Goal: Task Accomplishment & Management: Manage account settings

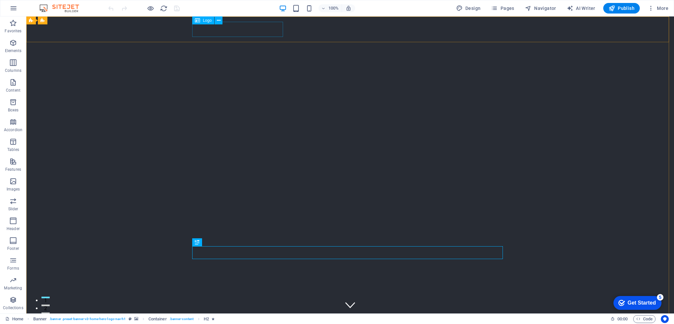
click at [201, 22] on div "Logo" at bounding box center [203, 20] width 22 height 8
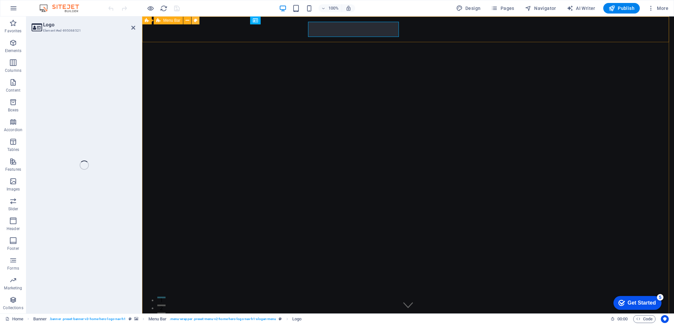
select select "px"
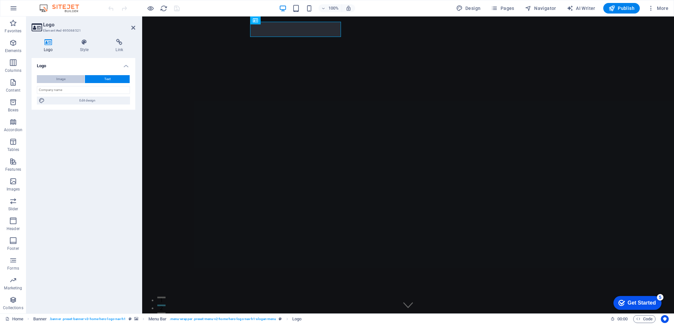
click at [60, 80] on span "Image" at bounding box center [60, 79] width 9 height 8
select select "DISABLED_OPTION_VALUE"
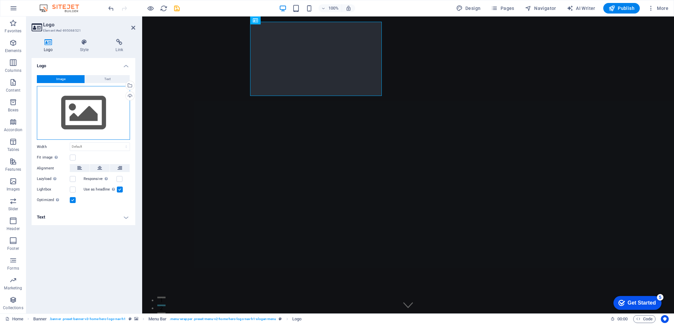
click at [90, 113] on div "Drag files here, click to choose files or select files from Files or our free s…" at bounding box center [83, 113] width 93 height 54
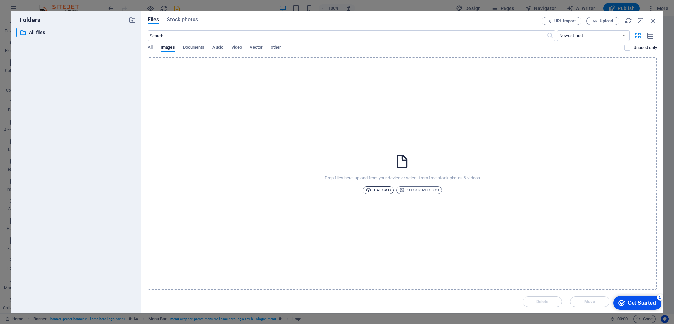
click at [384, 188] on span "Upload" at bounding box center [378, 190] width 25 height 8
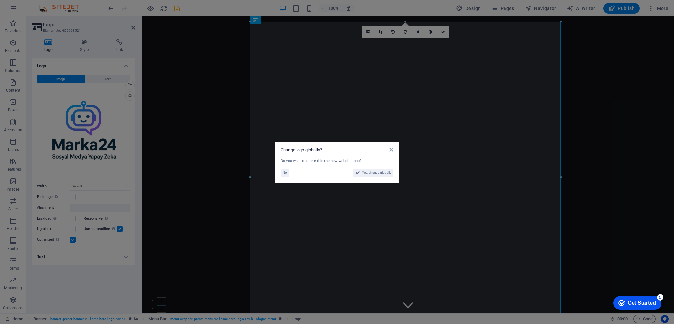
click at [561, 21] on aside "Change logo globally? Do you want to make this the new website logo? No Yes, ch…" at bounding box center [337, 162] width 674 height 324
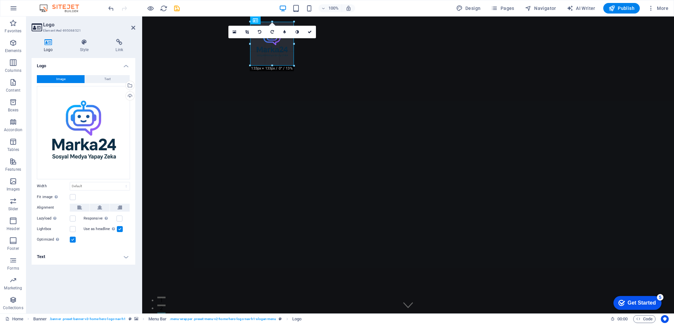
drag, startPoint x: 559, startPoint y: 21, endPoint x: 274, endPoint y: 286, distance: 389.8
type input "133"
select select "px"
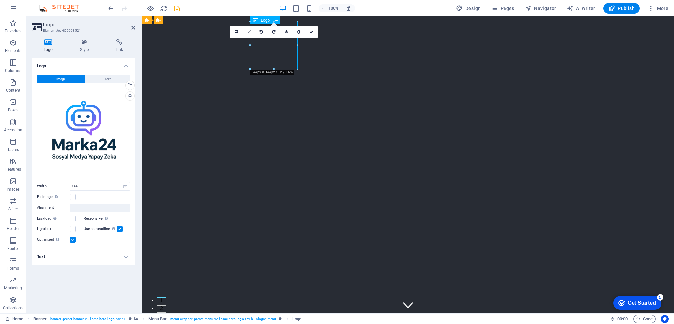
drag, startPoint x: 288, startPoint y: 43, endPoint x: 275, endPoint y: 43, distance: 13.2
click at [73, 198] on label at bounding box center [73, 197] width 6 height 6
click at [0, 0] on input "Fit image Automatically fit image to a fixed width and height" at bounding box center [0, 0] width 0 height 0
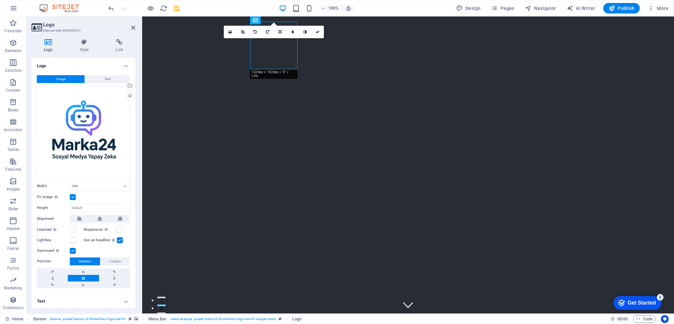
click at [73, 198] on label at bounding box center [73, 197] width 6 height 6
click at [0, 0] on input "Fit image Automatically fit image to a fixed width and height" at bounding box center [0, 0] width 0 height 0
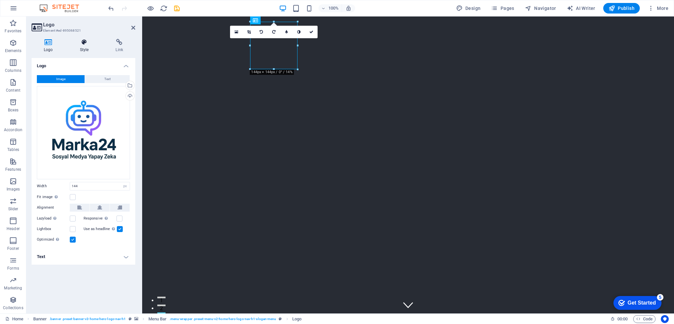
click at [86, 42] on icon at bounding box center [84, 42] width 33 height 7
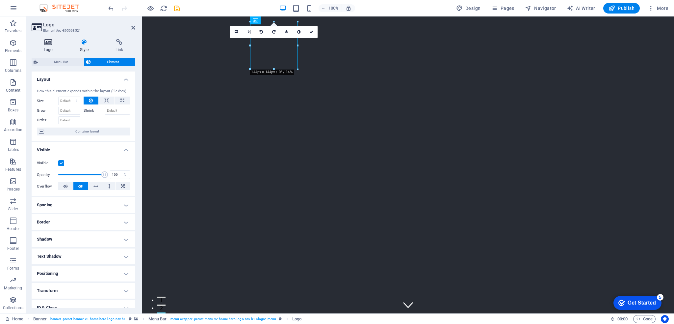
click at [51, 42] on icon at bounding box center [49, 42] width 34 height 7
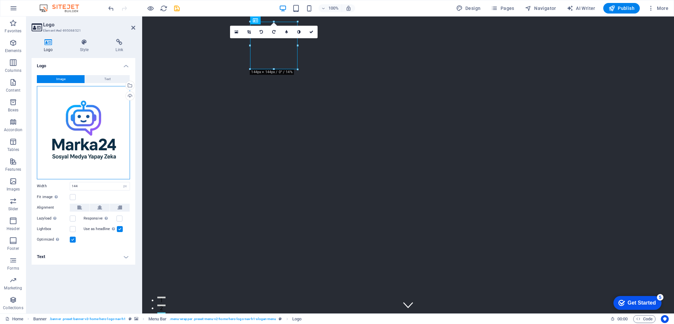
click at [88, 140] on div "Drag files here, click to choose files or select files from Files or our free s…" at bounding box center [83, 132] width 93 height 93
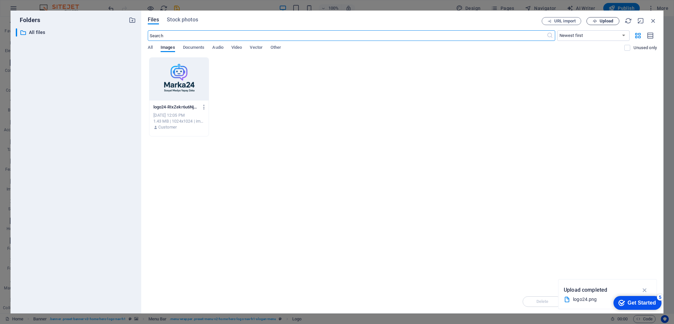
click at [610, 24] on button "Upload" at bounding box center [602, 21] width 33 height 8
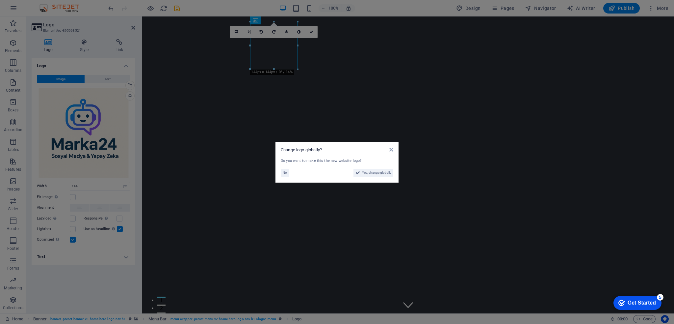
click at [107, 141] on aside "Change logo globally? Do you want to make this the new website logo? No Yes, ch…" at bounding box center [337, 162] width 674 height 324
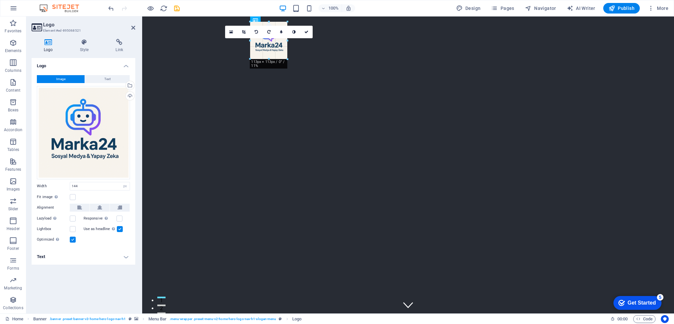
drag, startPoint x: 297, startPoint y: 68, endPoint x: 286, endPoint y: 60, distance: 13.9
type input "113"
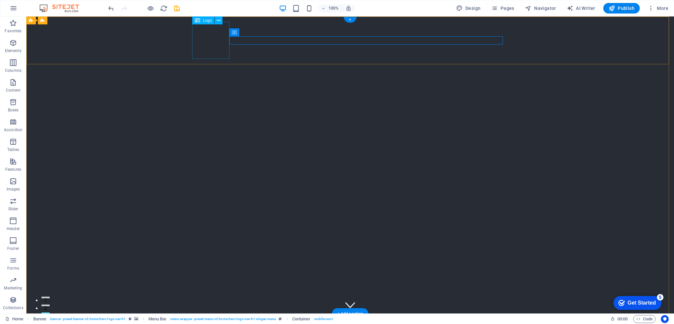
select select "px"
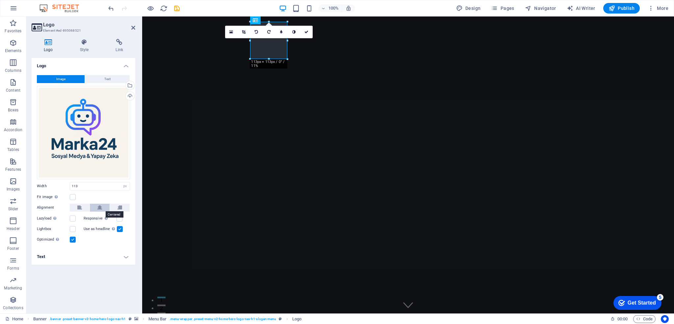
click at [98, 208] on icon at bounding box center [99, 207] width 5 height 8
click at [122, 255] on h4 "Text" at bounding box center [84, 256] width 104 height 16
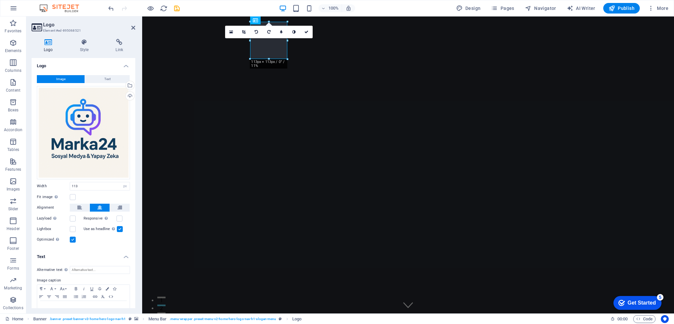
click at [122, 256] on h4 "Text" at bounding box center [84, 254] width 104 height 12
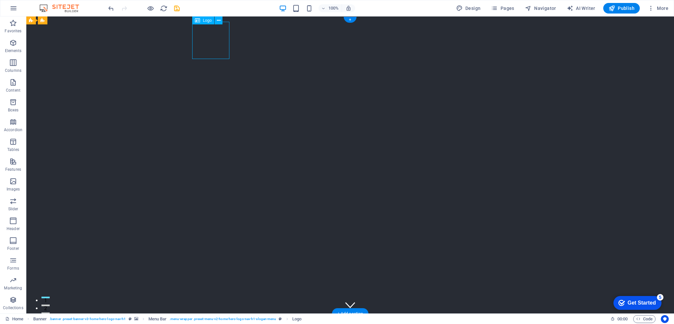
select select "px"
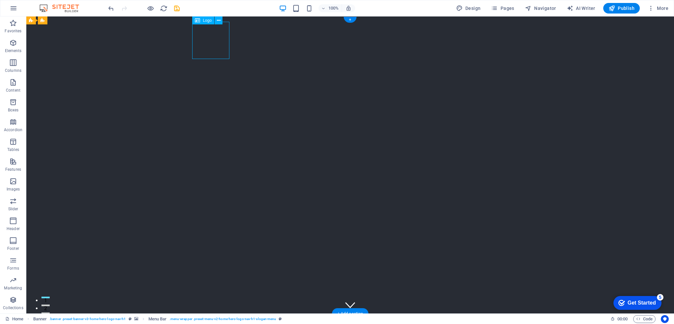
select select "px"
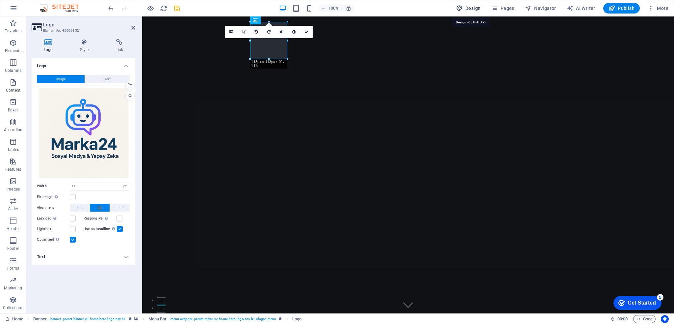
click at [473, 6] on span "Design" at bounding box center [468, 8] width 25 height 7
select select "px"
select select "200"
select select "px"
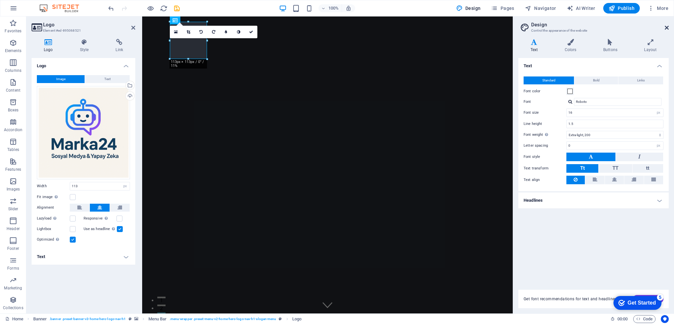
drag, startPoint x: 666, startPoint y: 29, endPoint x: 521, endPoint y: 12, distance: 146.1
click at [666, 29] on icon at bounding box center [667, 27] width 4 height 5
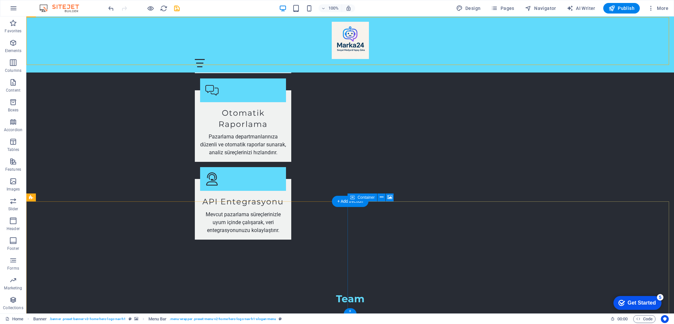
scroll to position [898, 0]
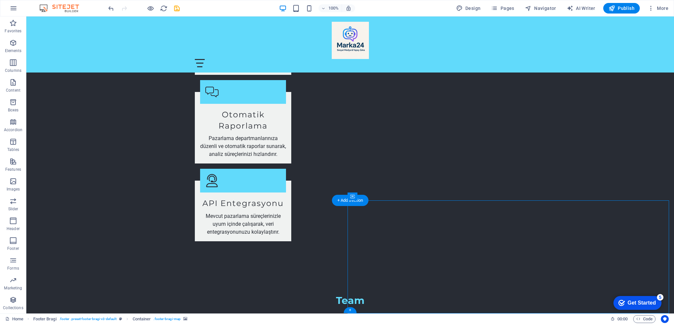
select select "px"
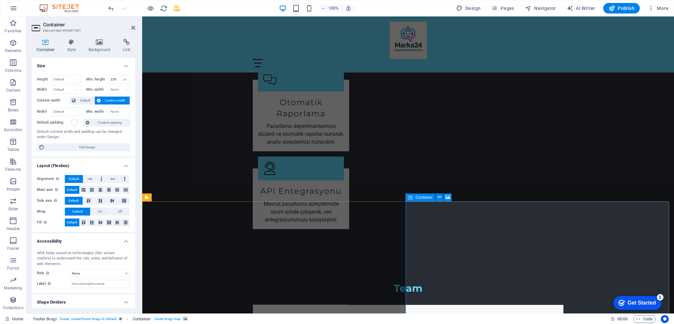
scroll to position [911, 0]
click at [131, 26] on icon at bounding box center [133, 27] width 4 height 5
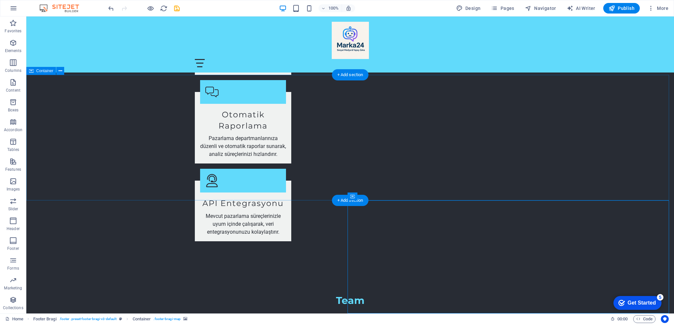
scroll to position [799, 0]
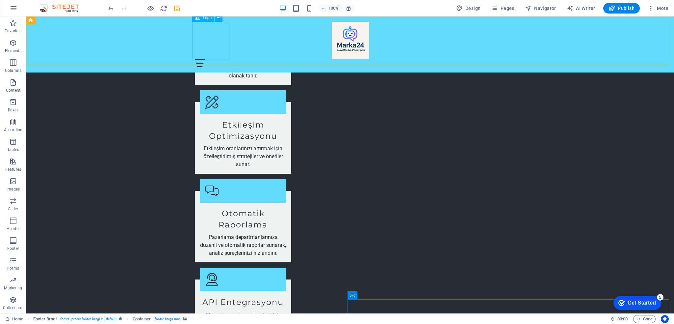
click at [213, 38] on div at bounding box center [350, 40] width 311 height 37
select select "px"
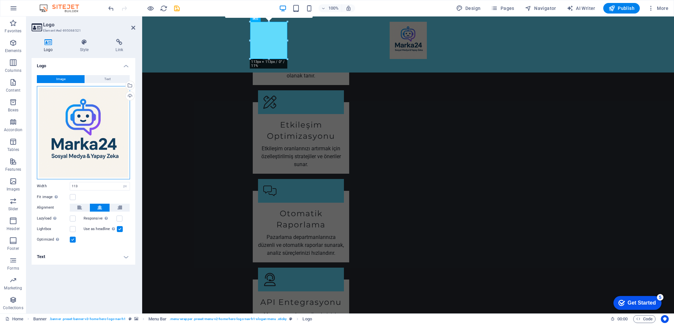
click at [87, 164] on div "Drag files here, click to choose files or select files from Files or our free s…" at bounding box center [83, 132] width 93 height 93
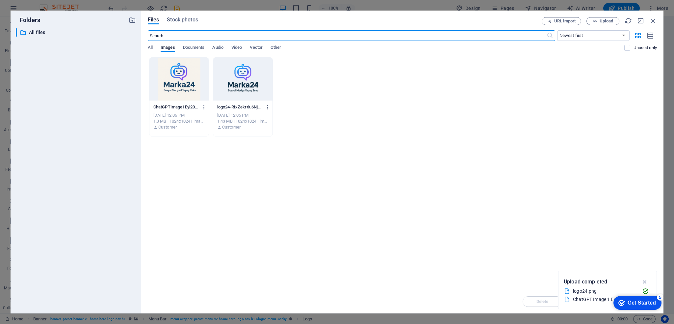
click at [269, 107] on icon "button" at bounding box center [268, 107] width 6 height 6
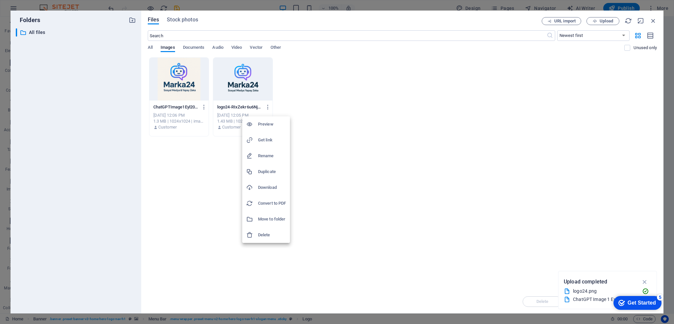
click at [261, 235] on h6 "Delete" at bounding box center [272, 235] width 28 height 8
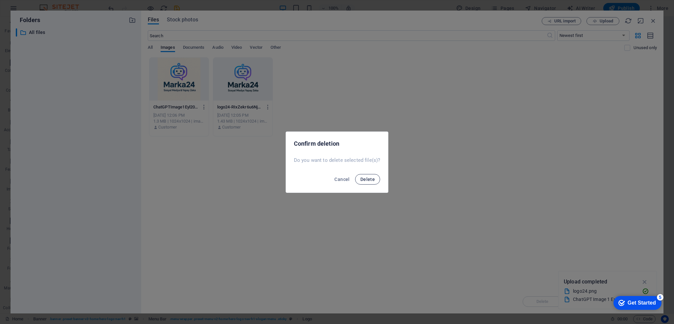
click at [365, 178] on span "Delete" at bounding box center [367, 178] width 14 height 5
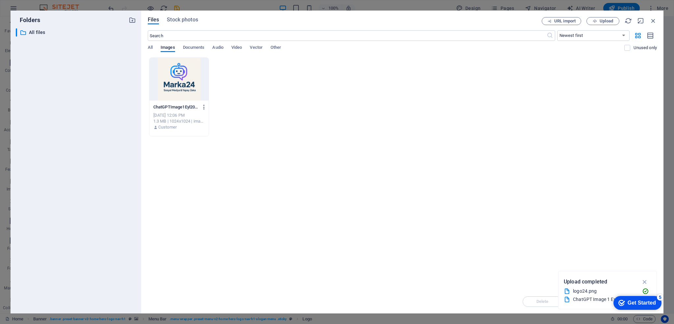
click at [205, 105] on icon "button" at bounding box center [204, 107] width 6 height 6
click at [204, 235] on h6 "Delete" at bounding box center [208, 235] width 28 height 8
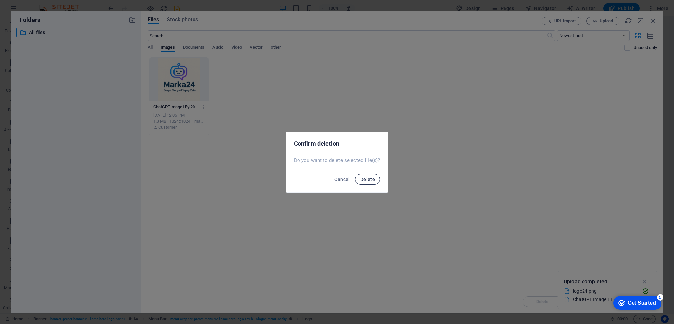
click at [363, 181] on span "Delete" at bounding box center [367, 178] width 14 height 5
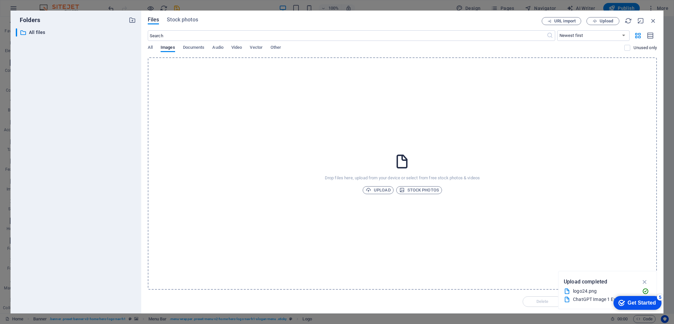
click at [486, 233] on div "Drop files here, upload from your device or select from free stock photos & vid…" at bounding box center [402, 173] width 509 height 232
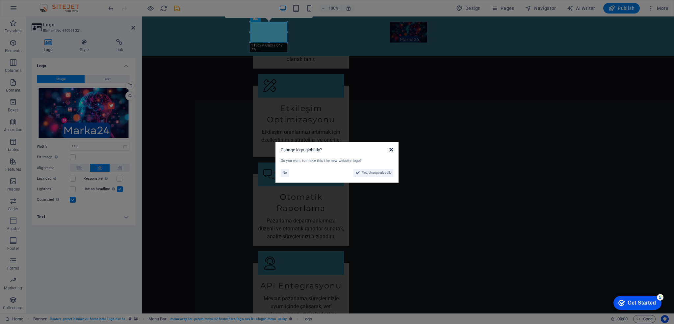
click at [392, 149] on icon at bounding box center [391, 149] width 4 height 5
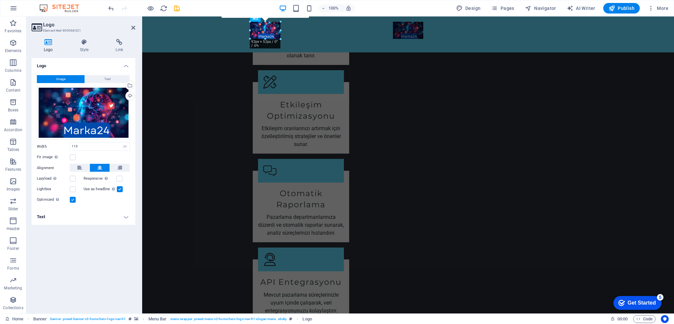
drag, startPoint x: 287, startPoint y: 42, endPoint x: 281, endPoint y: 37, distance: 8.2
type input "92"
click at [637, 301] on div "Get Started" at bounding box center [642, 302] width 28 height 6
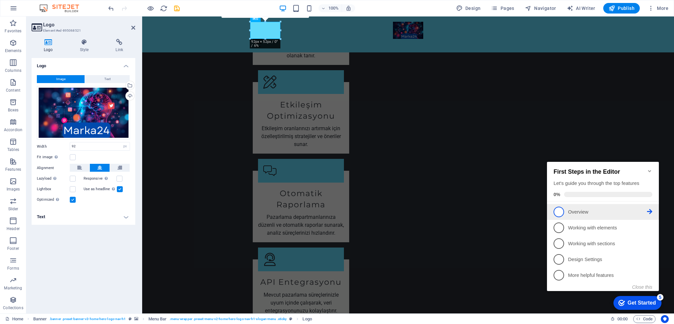
click at [558, 212] on span "1" at bounding box center [559, 211] width 11 height 11
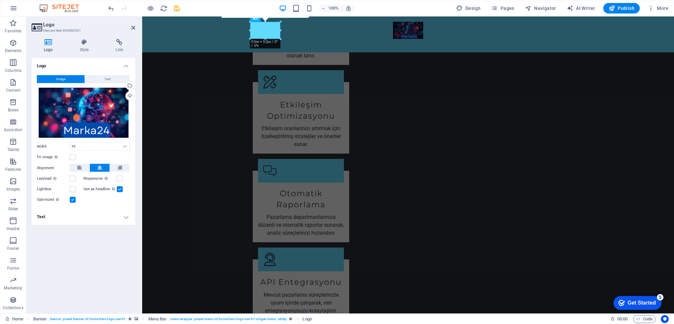
click at [633, 302] on div "Get Started" at bounding box center [642, 302] width 28 height 6
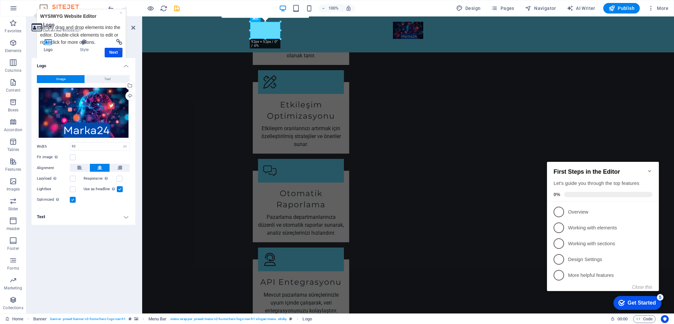
click at [590, 194] on span at bounding box center [608, 194] width 88 height 5
click at [588, 185] on div "First Steps in the Editor Let's guide you through the top features 0%" at bounding box center [603, 182] width 99 height 29
click at [650, 302] on div "Get Started" at bounding box center [642, 302] width 28 height 6
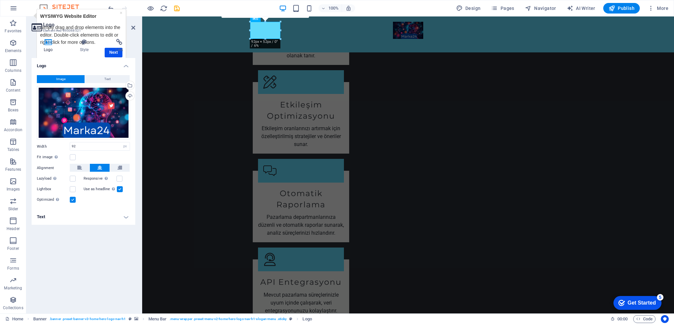
drag, startPoint x: 714, startPoint y: 443, endPoint x: 714, endPoint y: 436, distance: 6.6
click at [656, 305] on div "Get Started" at bounding box center [642, 302] width 28 height 6
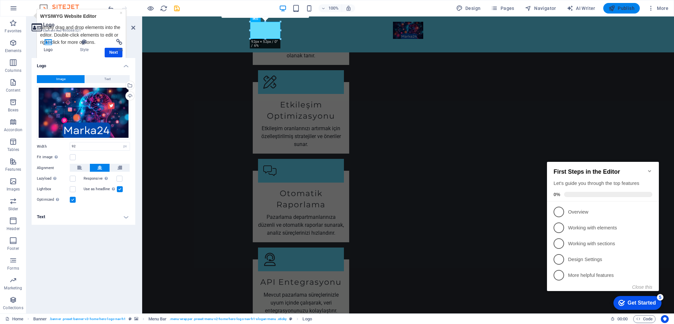
click at [630, 11] on button "Publish" at bounding box center [621, 8] width 37 height 11
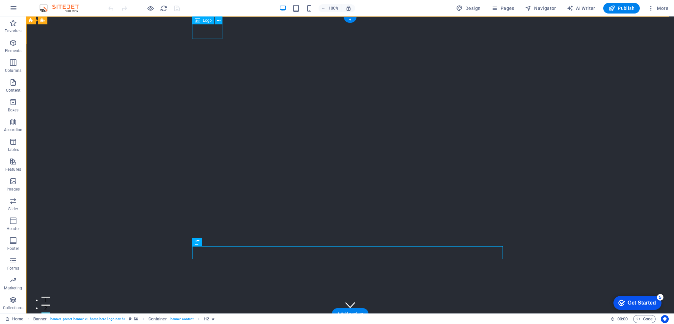
click at [207, 319] on div at bounding box center [350, 327] width 311 height 17
click at [205, 319] on div at bounding box center [350, 327] width 311 height 17
click at [207, 20] on span "Logo" at bounding box center [207, 20] width 9 height 4
click at [201, 22] on div "Logo" at bounding box center [203, 20] width 22 height 8
click at [219, 19] on icon at bounding box center [219, 20] width 4 height 7
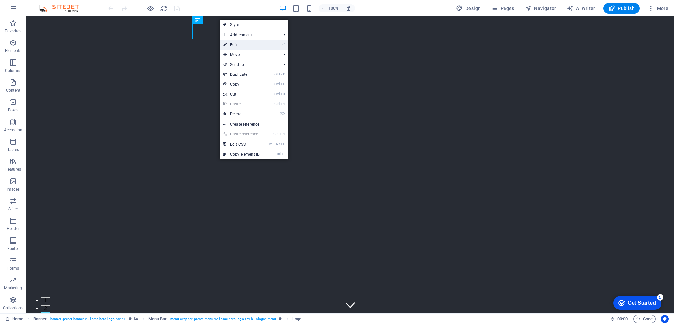
click at [247, 47] on link "⏎ Edit" at bounding box center [242, 45] width 44 height 10
select select "px"
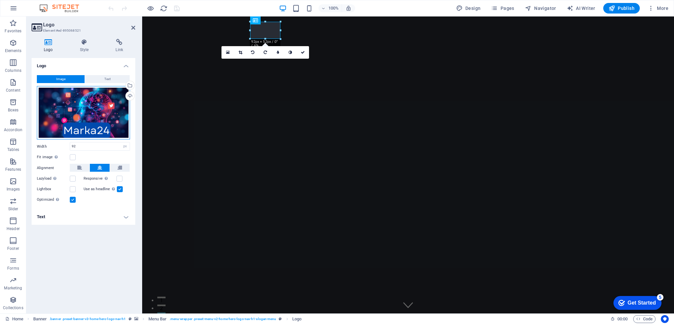
click at [84, 114] on div "Drag files here, click to choose files or select files from Files or our free s…" at bounding box center [83, 113] width 93 height 54
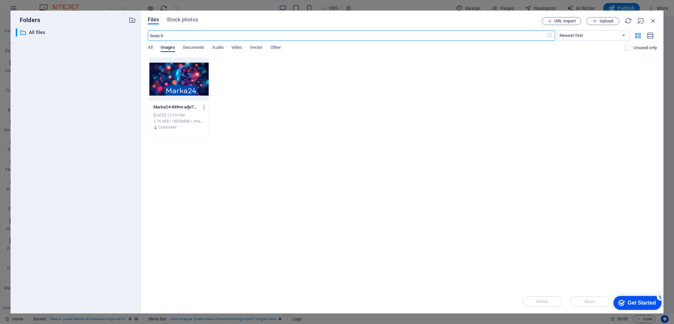
click at [276, 146] on div "Drop files here to upload them instantly Marka24-tN9mradjv7A12_3MdCLLcA.png Mar…" at bounding box center [402, 173] width 509 height 232
click at [598, 21] on span "Upload" at bounding box center [602, 21] width 27 height 4
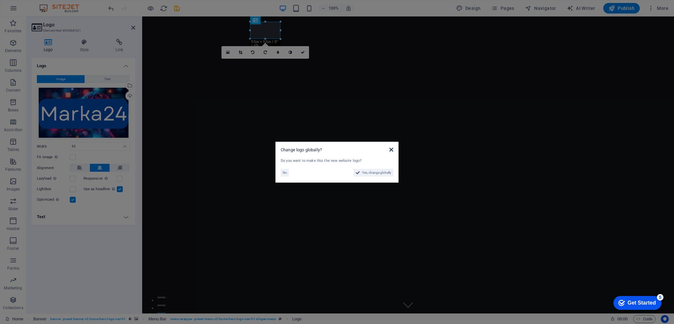
click at [392, 148] on icon at bounding box center [391, 149] width 4 height 5
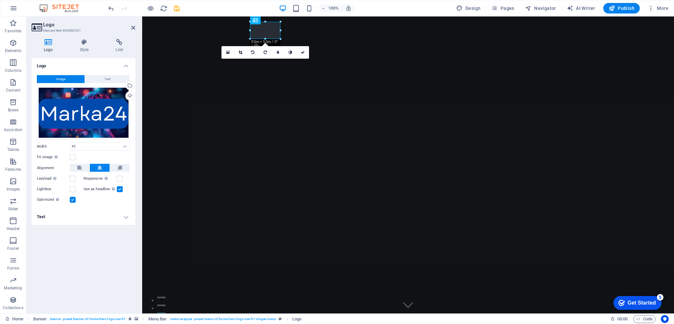
click at [52, 42] on icon at bounding box center [49, 42] width 34 height 7
click at [111, 110] on div "Drag files here, click to choose files or select files from Files or our free s…" at bounding box center [83, 113] width 93 height 54
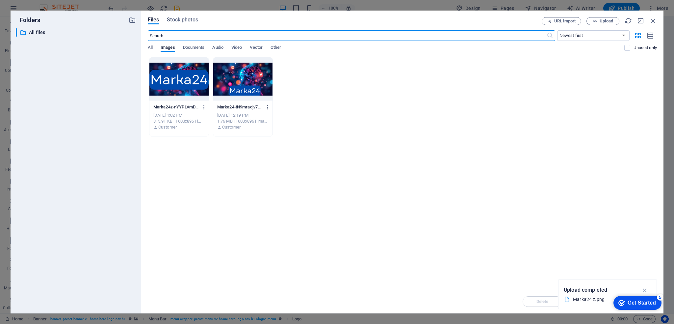
click at [268, 105] on icon "button" at bounding box center [268, 107] width 6 height 6
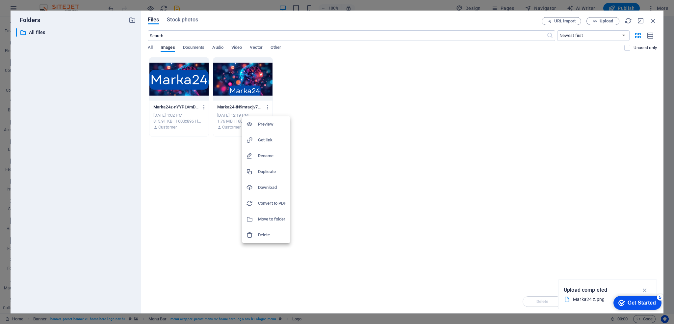
click at [270, 235] on h6 "Delete" at bounding box center [272, 235] width 28 height 8
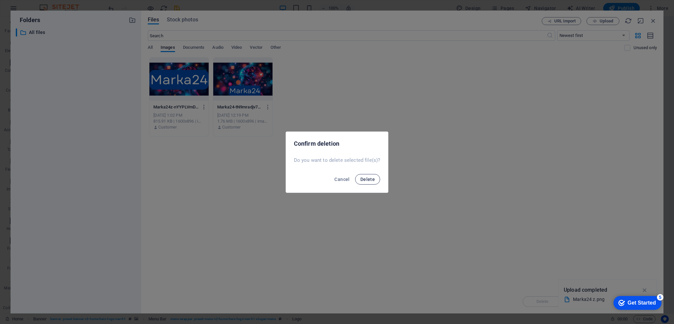
click at [363, 180] on span "Delete" at bounding box center [367, 178] width 14 height 5
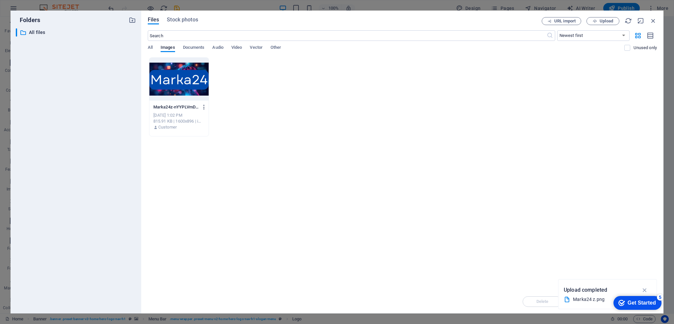
click at [204, 106] on icon "button" at bounding box center [204, 107] width 6 height 6
click at [204, 233] on h6 "Delete" at bounding box center [208, 235] width 28 height 8
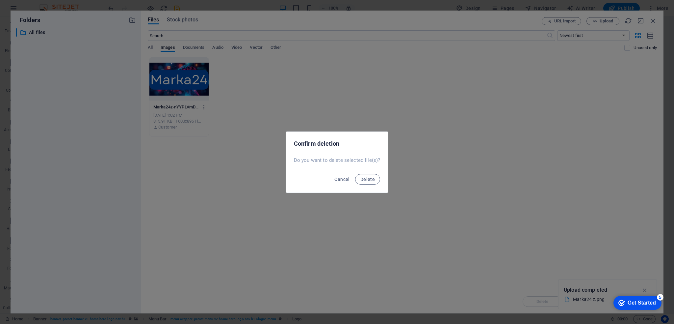
drag, startPoint x: 370, startPoint y: 179, endPoint x: 377, endPoint y: 167, distance: 13.8
click at [371, 175] on button "Delete" at bounding box center [367, 179] width 25 height 11
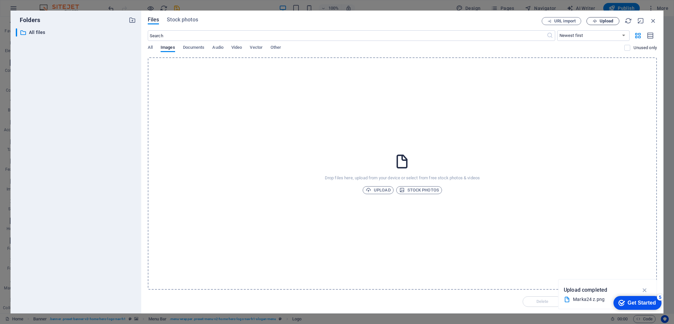
click at [598, 21] on span "Upload" at bounding box center [602, 21] width 27 height 4
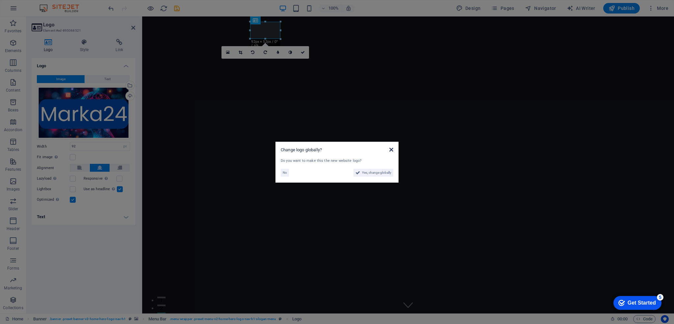
click at [392, 150] on icon at bounding box center [391, 149] width 4 height 5
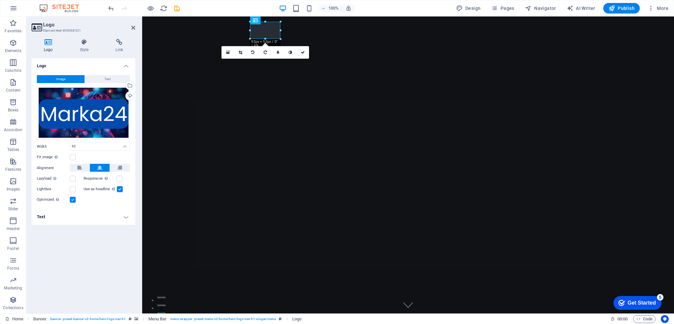
drag, startPoint x: 642, startPoint y: 304, endPoint x: 706, endPoint y: 438, distance: 148.4
click at [642, 303] on div "Get Started" at bounding box center [642, 302] width 28 height 6
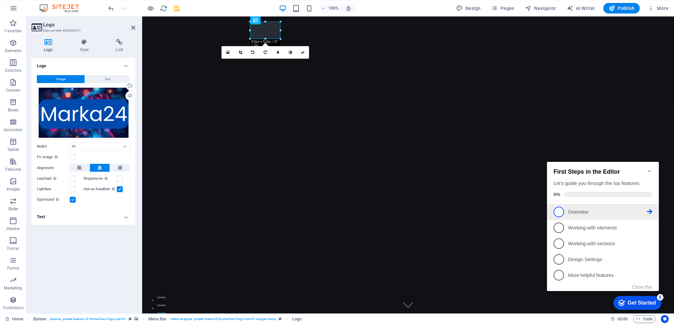
click at [558, 211] on span "1" at bounding box center [559, 211] width 11 height 11
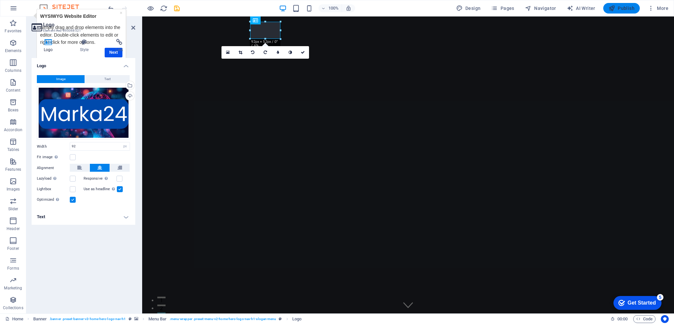
click at [622, 9] on span "Publish" at bounding box center [622, 8] width 26 height 7
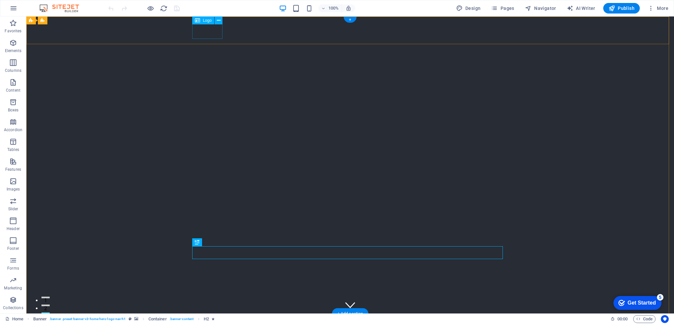
click at [205, 319] on div at bounding box center [350, 327] width 311 height 17
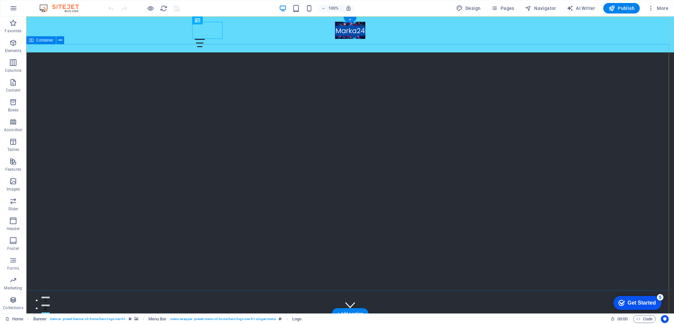
scroll to position [66, 0]
click at [626, 6] on span "Publish" at bounding box center [622, 8] width 26 height 7
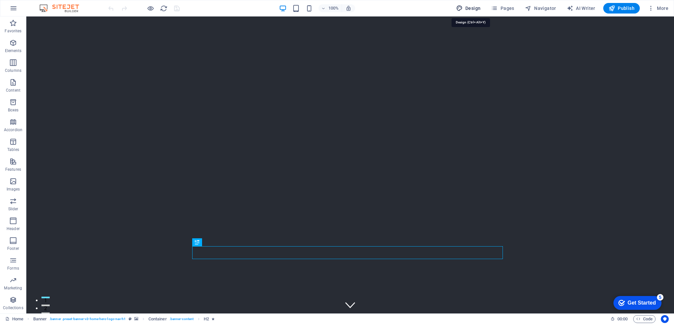
click at [471, 12] on button "Design" at bounding box center [469, 8] width 30 height 11
select select "px"
select select "200"
select select "px"
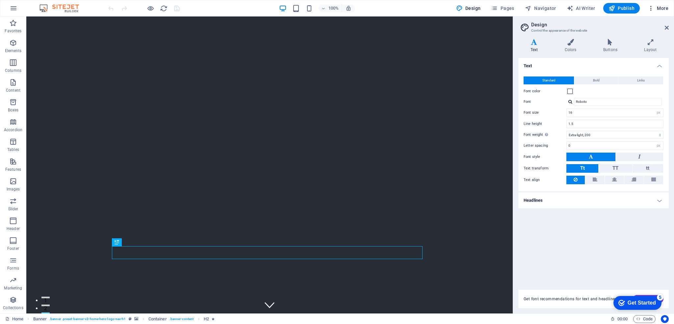
click at [650, 9] on icon "button" at bounding box center [651, 8] width 7 height 7
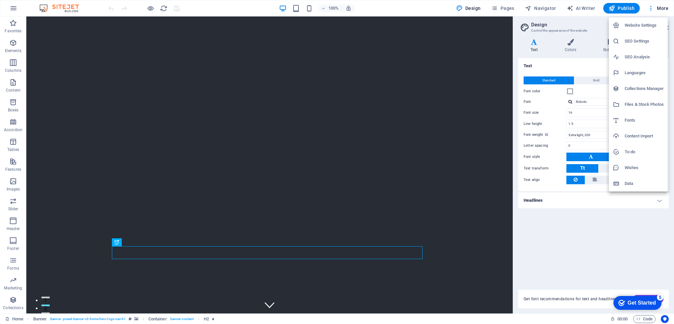
click at [644, 23] on h6 "Website Settings" at bounding box center [644, 25] width 39 height 8
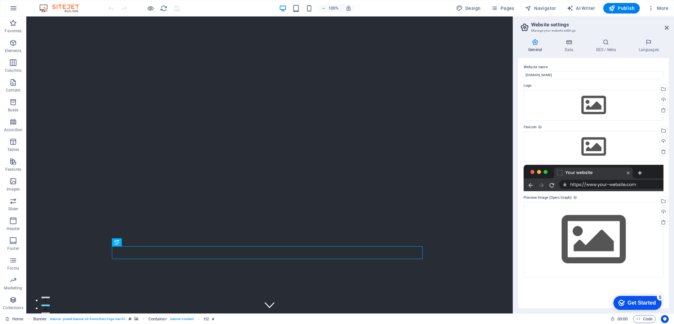
click at [533, 43] on icon at bounding box center [535, 42] width 34 height 7
click at [545, 7] on span "Navigator" at bounding box center [540, 8] width 31 height 7
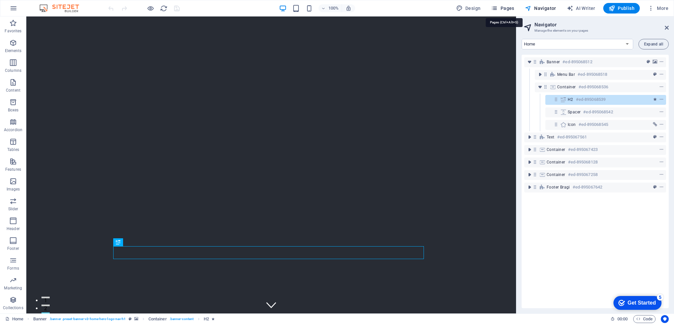
click at [504, 11] on span "Pages" at bounding box center [502, 8] width 23 height 7
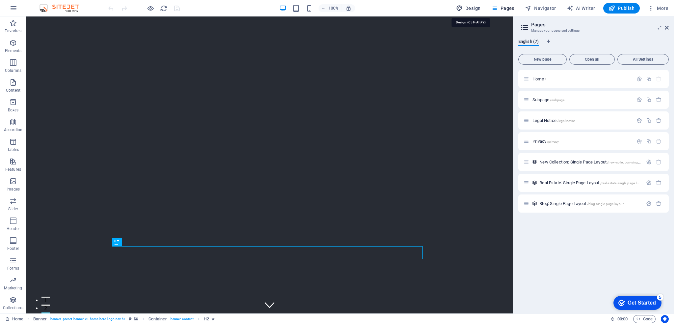
click at [471, 8] on span "Design" at bounding box center [468, 8] width 25 height 7
select select "px"
select select "200"
select select "px"
select select "rem"
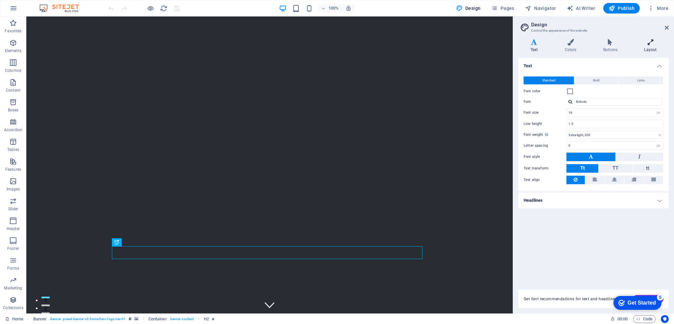
click at [651, 45] on icon at bounding box center [650, 42] width 37 height 7
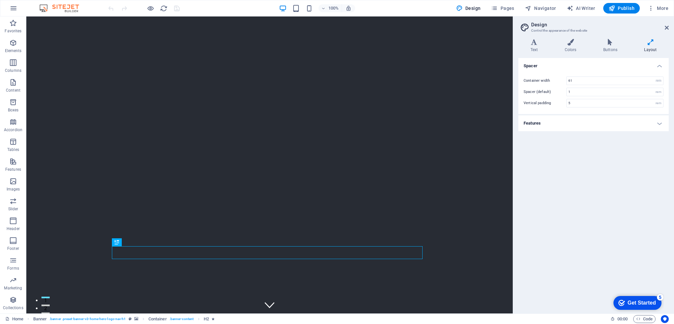
click at [651, 45] on icon at bounding box center [650, 42] width 37 height 7
click at [66, 9] on img at bounding box center [62, 8] width 49 height 8
click at [163, 9] on icon "reload" at bounding box center [164, 9] width 8 height 8
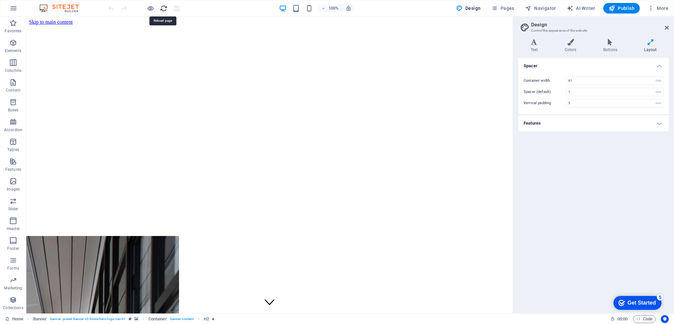
click at [163, 9] on icon "reload" at bounding box center [164, 9] width 8 height 8
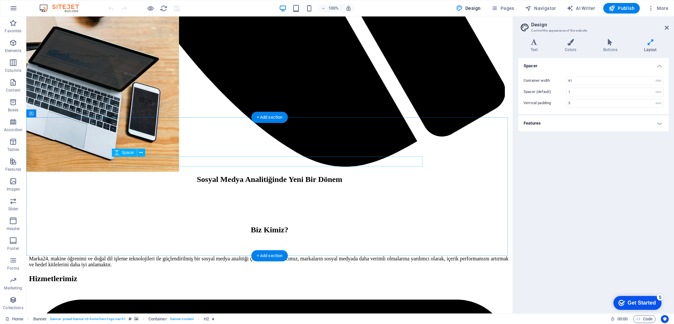
scroll to position [911, 0]
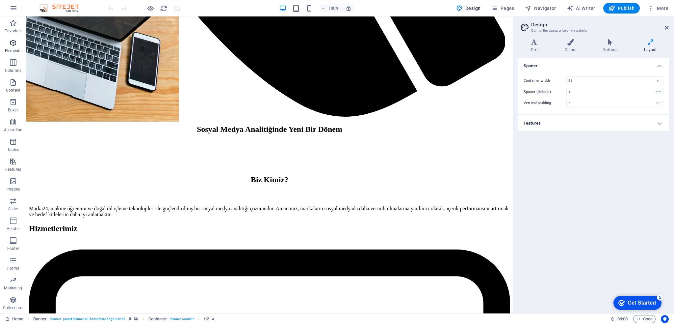
click at [17, 46] on icon "button" at bounding box center [13, 43] width 8 height 8
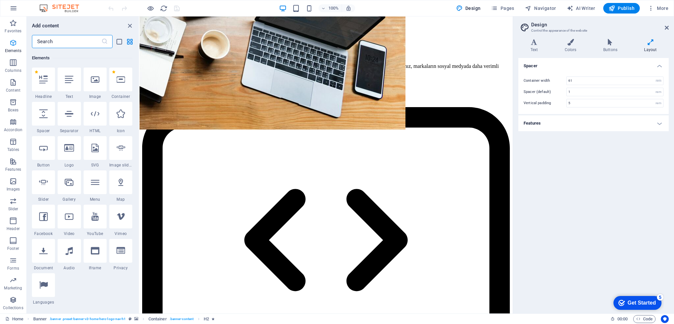
scroll to position [70, 0]
click at [16, 25] on icon "button" at bounding box center [13, 23] width 8 height 8
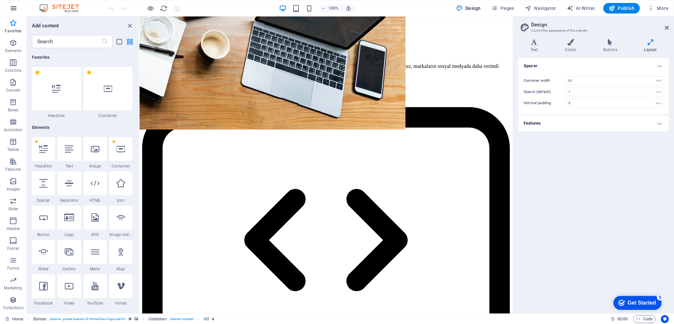
scroll to position [0, 0]
click at [16, 7] on icon "button" at bounding box center [14, 8] width 8 height 8
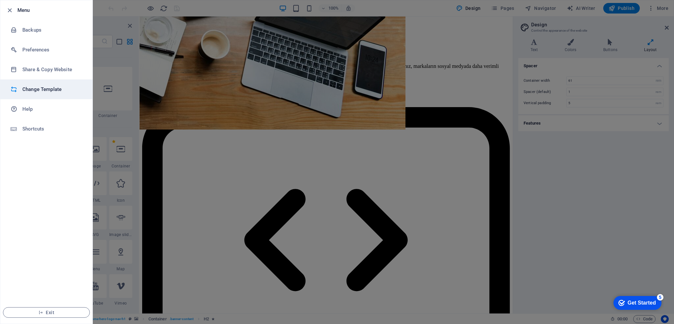
click at [35, 89] on h6 "Change Template" at bounding box center [52, 89] width 61 height 8
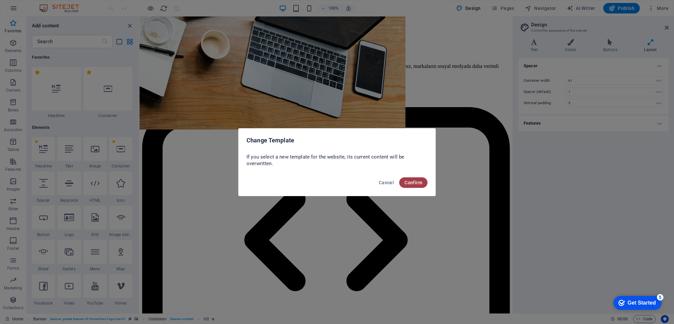
click at [411, 186] on button "Confirm" at bounding box center [413, 182] width 28 height 11
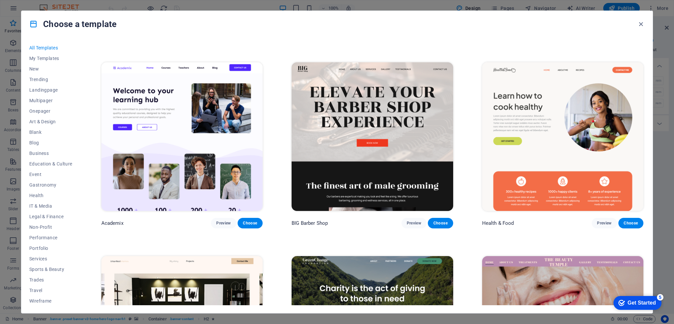
scroll to position [898, 0]
click at [42, 206] on span "IT & Media" at bounding box center [50, 205] width 43 height 5
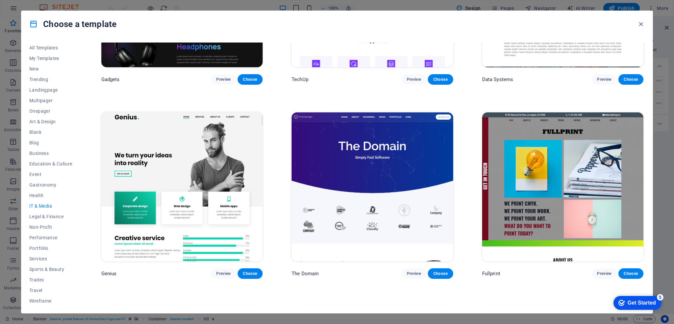
scroll to position [911, 0]
click at [423, 167] on img at bounding box center [372, 186] width 161 height 149
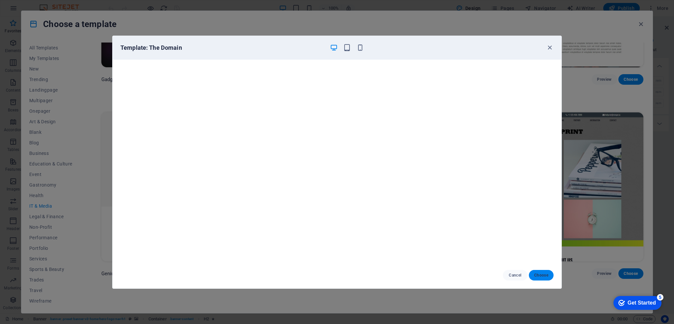
click at [540, 276] on span "Choose" at bounding box center [541, 274] width 14 height 5
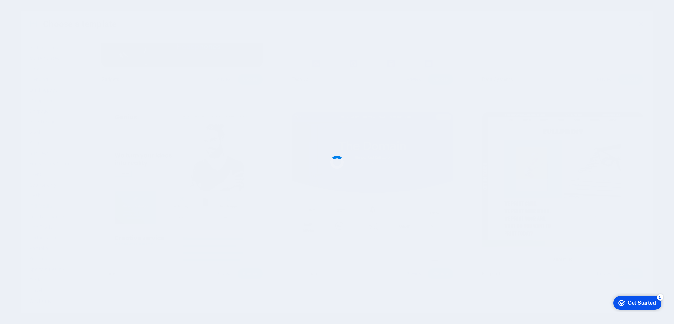
scroll to position [898, 0]
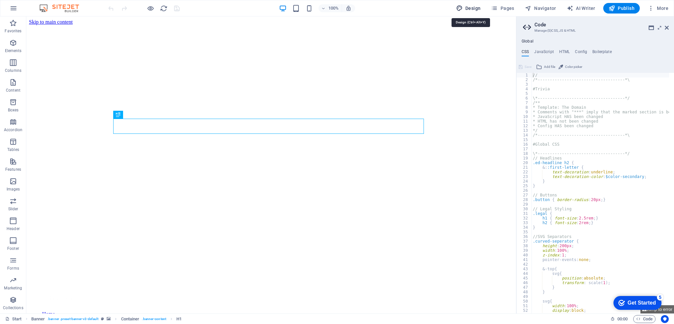
click at [473, 9] on span "Design" at bounding box center [468, 8] width 25 height 7
select select "px"
select select "300"
select select "px"
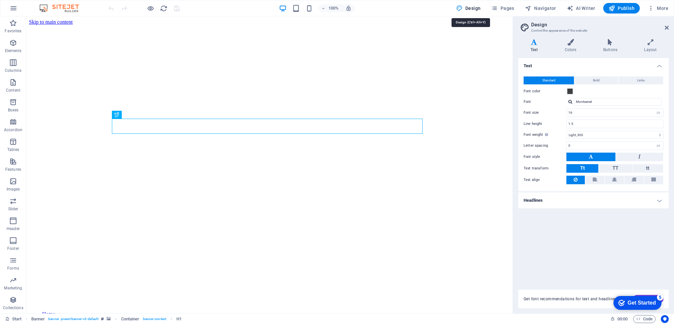
click at [473, 9] on span "Design" at bounding box center [468, 8] width 25 height 7
click at [18, 11] on button "button" at bounding box center [14, 8] width 16 height 16
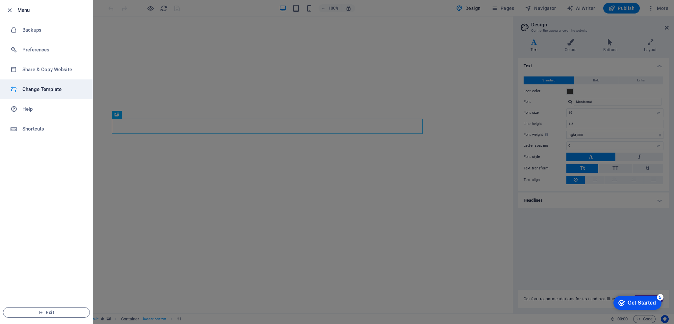
click at [28, 87] on h6 "Change Template" at bounding box center [52, 89] width 61 height 8
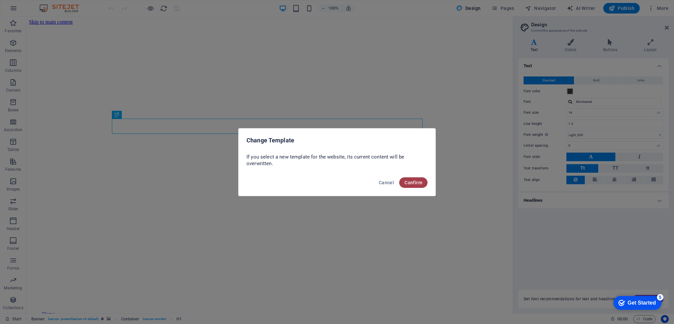
click at [414, 180] on span "Confirm" at bounding box center [413, 182] width 18 height 5
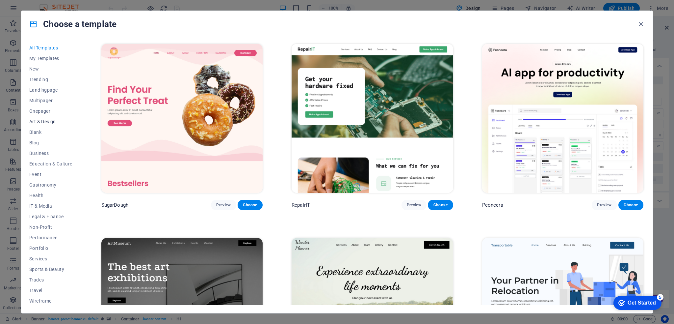
scroll to position [1, 0]
click at [49, 58] on span "My Templates" at bounding box center [50, 57] width 43 height 5
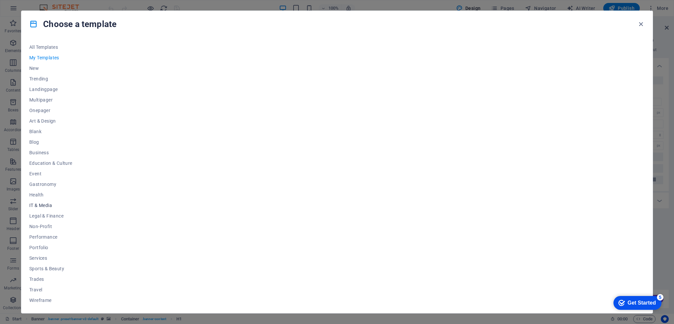
click at [43, 204] on span "IT & Media" at bounding box center [50, 204] width 43 height 5
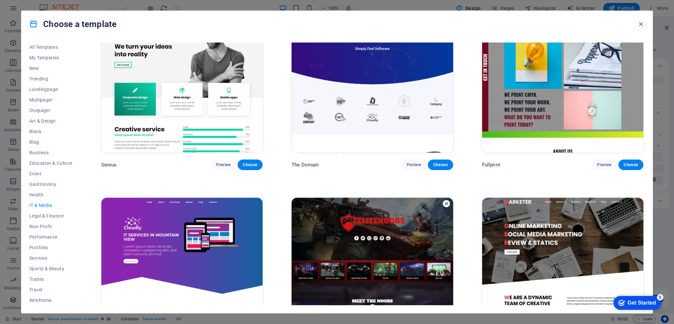
scroll to position [484, 0]
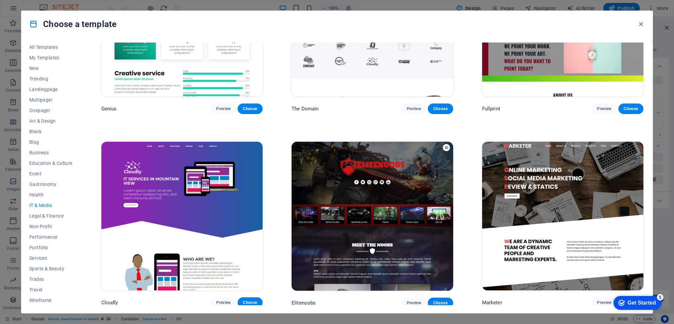
click at [236, 185] on img at bounding box center [181, 216] width 161 height 149
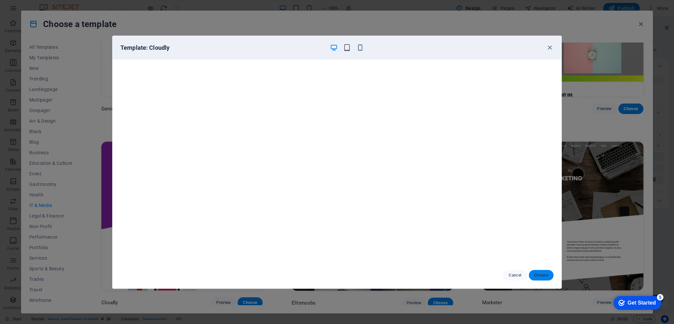
click at [543, 276] on span "Choose" at bounding box center [541, 274] width 14 height 5
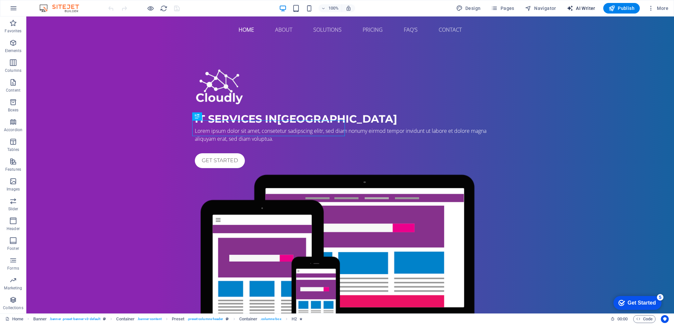
click at [579, 8] on span "AI Writer" at bounding box center [581, 8] width 29 height 7
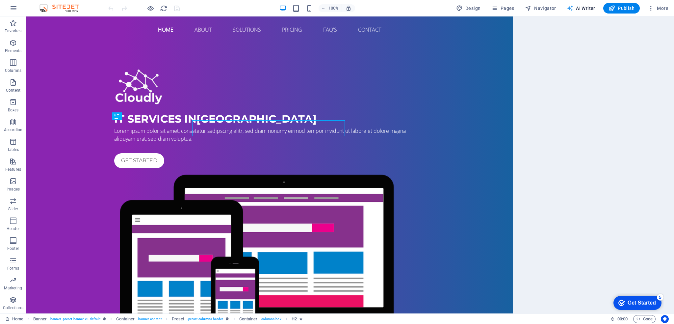
select select "English"
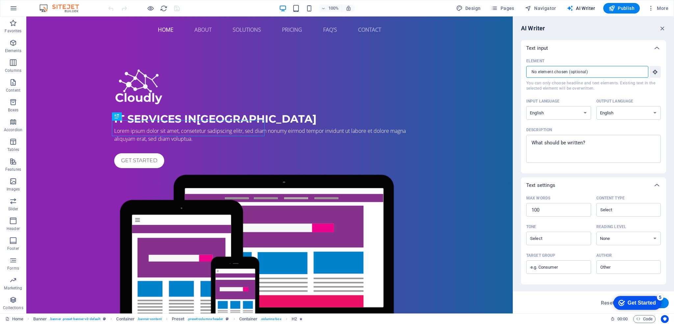
click at [620, 71] on input "Element ​ You can only choose headline and text elements. Existing text in the …" at bounding box center [584, 72] width 117 height 12
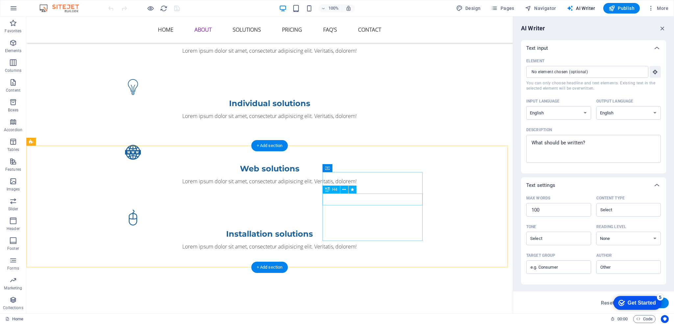
scroll to position [724, 0]
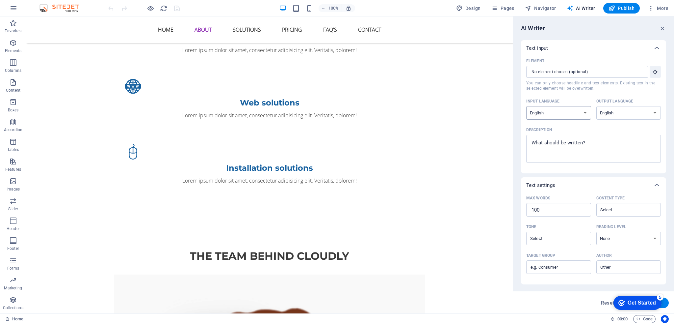
click at [560, 113] on select "Albanian Arabic Armenian Awadhi Azerbaijani Bashkir Basque Belarusian Bengali B…" at bounding box center [558, 112] width 65 height 13
click at [615, 112] on select "Albanian Arabic Armenian Awadhi Azerbaijani Bashkir Basque Belarusian Bengali B…" at bounding box center [628, 112] width 65 height 13
click at [595, 75] on input "Element ​ You can only choose headline and text elements. Existing text in the …" at bounding box center [584, 72] width 117 height 12
click at [550, 142] on textarea "Description x ​" at bounding box center [594, 148] width 128 height 21
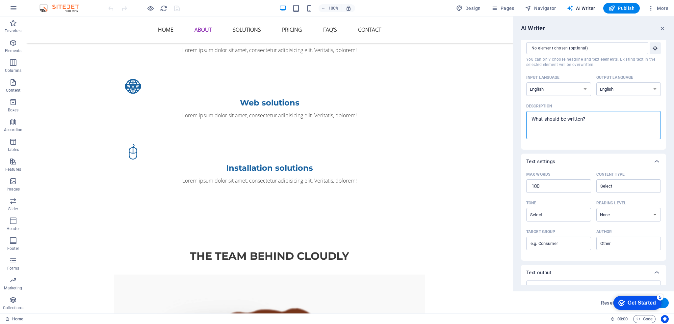
scroll to position [592, 0]
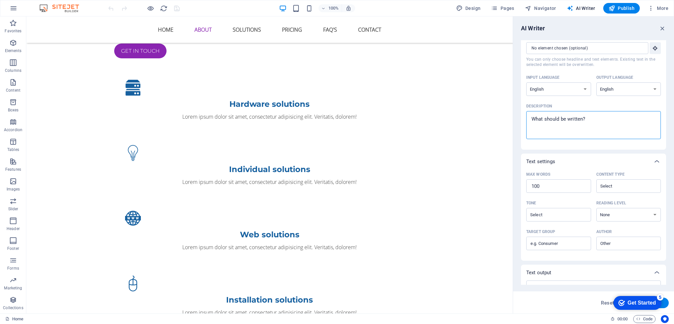
type textarea "x"
click at [66, 9] on img at bounding box center [62, 8] width 49 height 8
click at [13, 9] on icon "button" at bounding box center [14, 8] width 8 height 8
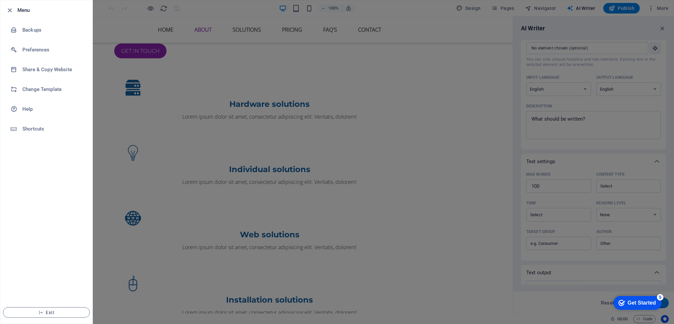
click at [482, 13] on div at bounding box center [337, 162] width 674 height 324
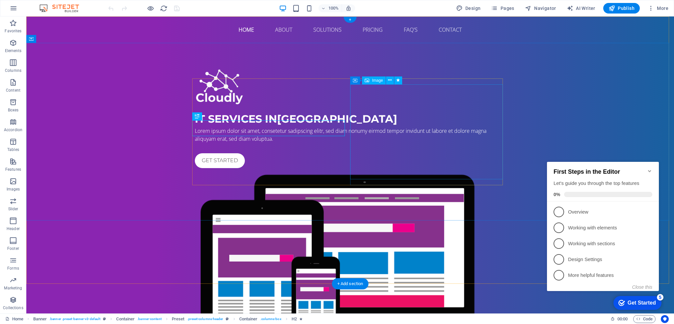
click at [395, 170] on figure at bounding box center [350, 266] width 311 height 193
select select "%"
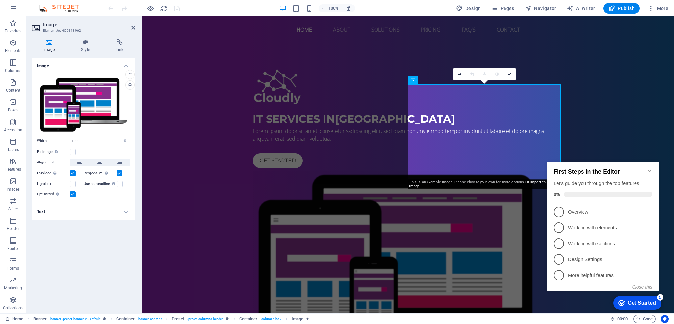
click at [85, 102] on div "Drag files here, click to choose files or select files from Files or our free s…" at bounding box center [83, 104] width 93 height 59
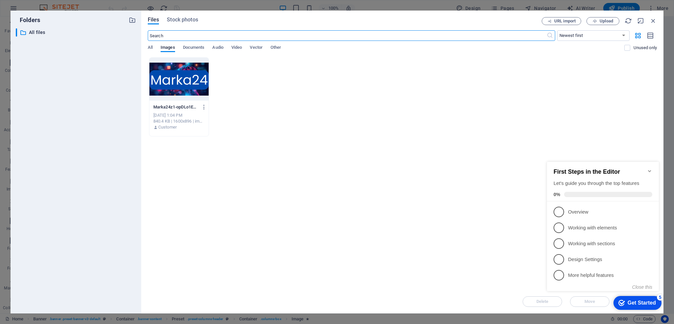
click at [193, 82] on div at bounding box center [178, 79] width 59 height 43
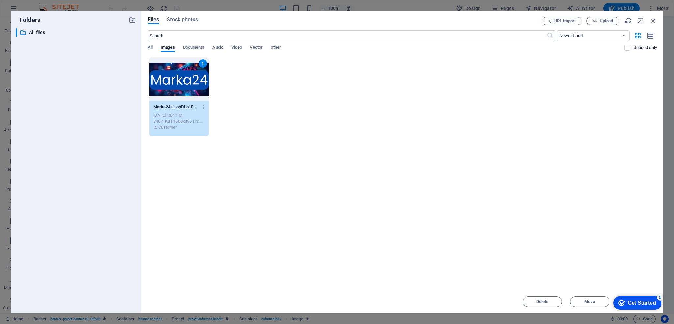
click at [193, 82] on div "1" at bounding box center [178, 79] width 59 height 43
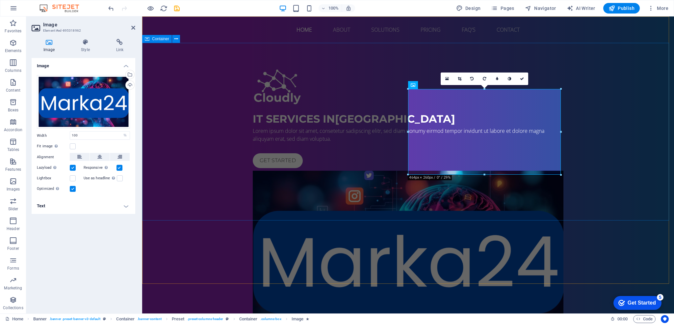
click at [623, 84] on div "IT Services in [GEOGRAPHIC_DATA] Lorem ipsum dolor sit amet, consetetur sadipsc…" at bounding box center [408, 207] width 532 height 328
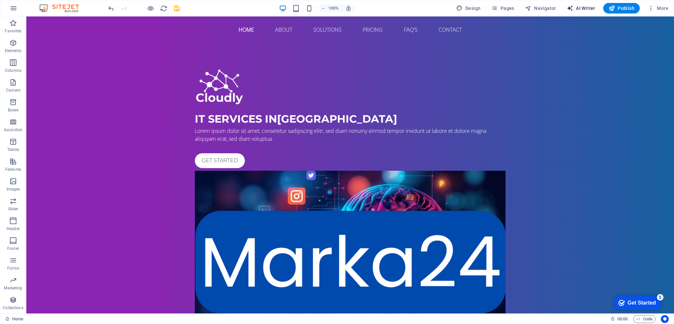
click at [588, 9] on span "AI Writer" at bounding box center [581, 8] width 29 height 7
select select "English"
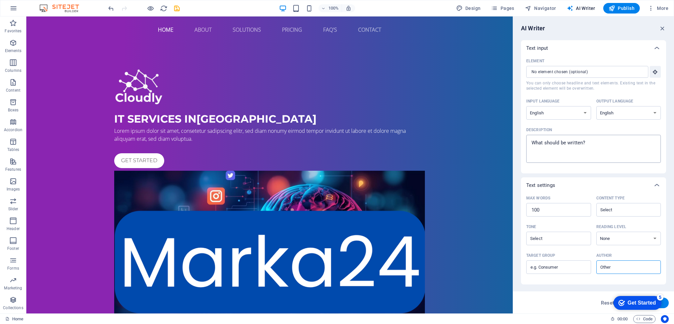
click at [579, 142] on textarea "Description x ​" at bounding box center [594, 148] width 128 height 21
type textarea "x"
click at [557, 144] on textarea "Description x ​" at bounding box center [594, 148] width 128 height 21
paste textarea "Marka24, makine öğrenimi ve doğal dil işleme ile güçlendirilmiş kapsamlı bir so…"
type textarea "Marka24, makine öğrenimi ve doğal dil işleme ile güçlendirilmiş kapsamlı bir so…"
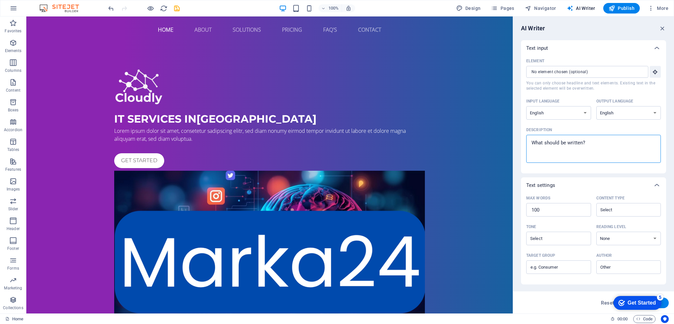
type textarea "x"
type textarea "Marka24, makine öğrenimi ve doğal dil işleme ile güçlendirilmiş kapsamlı bir so…"
click at [579, 73] on input "Element ​ You can only choose headline and text elements. Existing text in the …" at bounding box center [584, 72] width 117 height 12
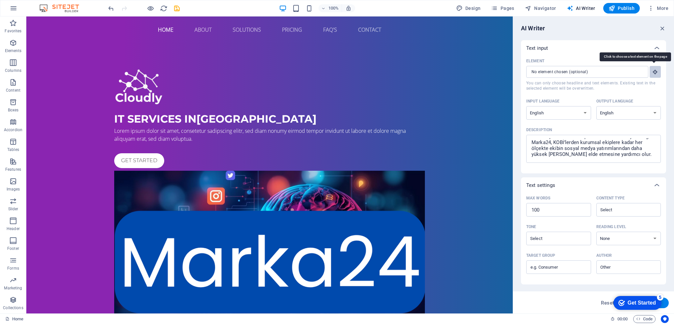
click at [652, 70] on icon "button" at bounding box center [655, 72] width 6 height 6
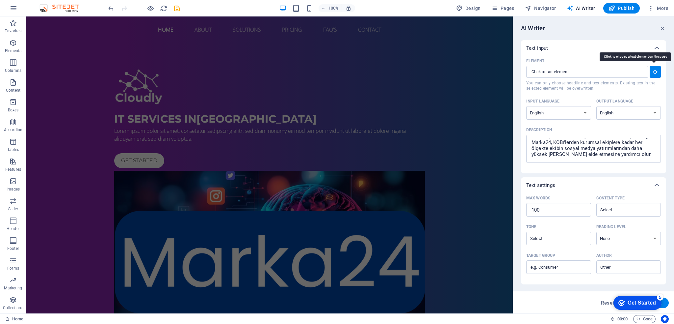
click at [652, 70] on icon "button" at bounding box center [655, 72] width 6 height 6
click at [565, 143] on textarea "Marka24, makine öğrenimi ve doğal dil işleme ile güçlendirilmiş kapsamlı bir so…" at bounding box center [594, 148] width 128 height 21
type textarea "x"
click at [635, 300] on div "Get Started" at bounding box center [642, 302] width 28 height 6
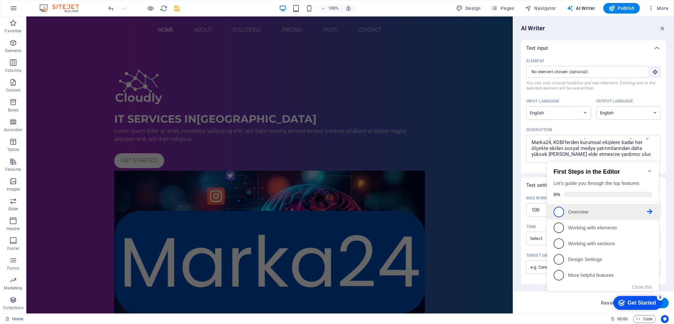
click at [578, 212] on p "Overview - incomplete" at bounding box center [607, 211] width 79 height 7
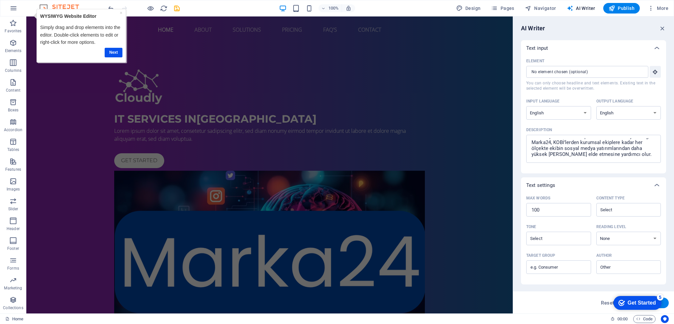
click at [136, 7] on div at bounding box center [137, 8] width 8 height 8
click at [120, 12] on link "×" at bounding box center [121, 12] width 3 height 5
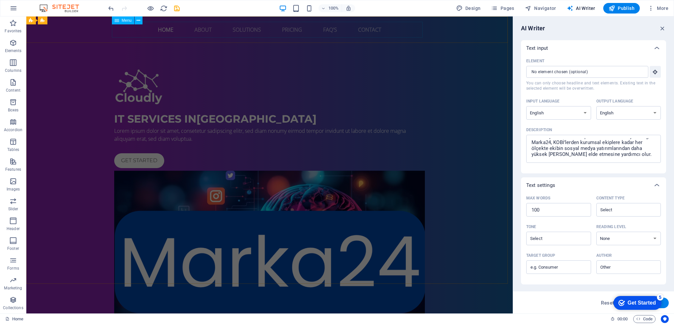
click at [118, 19] on icon at bounding box center [117, 20] width 5 height 8
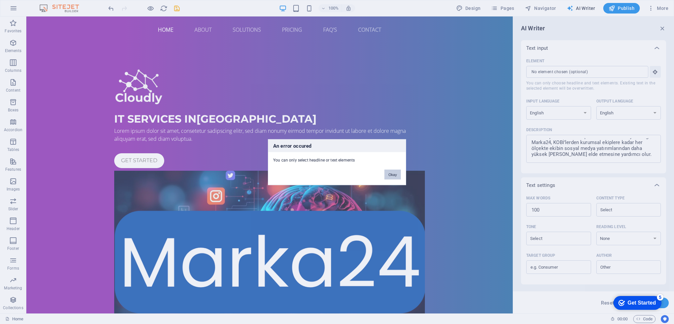
click at [390, 172] on button "Okay" at bounding box center [392, 174] width 16 height 10
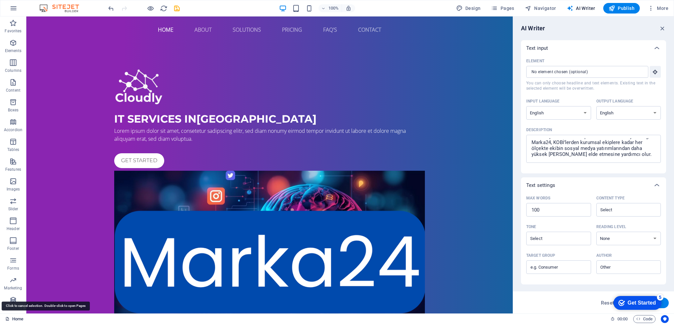
click at [14, 320] on link "Home" at bounding box center [14, 319] width 18 height 8
click at [345, 8] on span "button" at bounding box center [349, 8] width 8 height 6
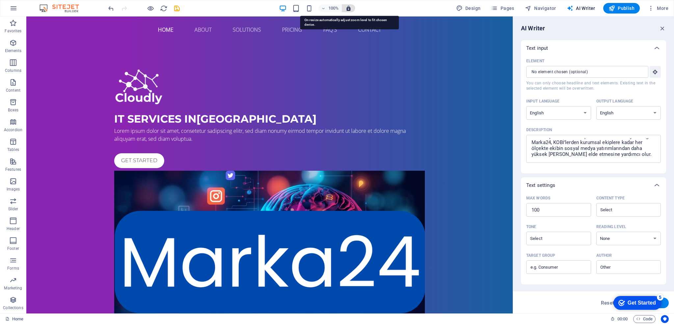
click at [349, 8] on icon "button" at bounding box center [349, 8] width 6 height 6
click at [479, 9] on span "Design" at bounding box center [468, 8] width 25 height 7
select select "px"
select select "400"
select select "px"
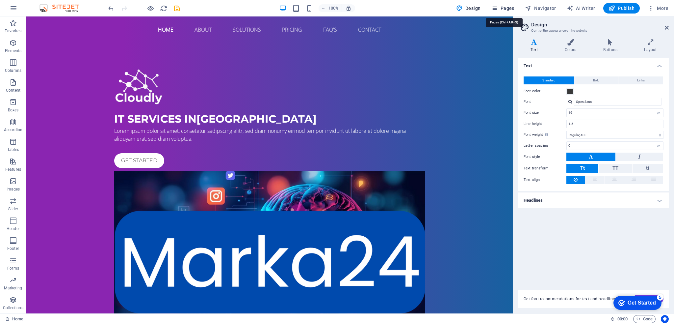
click at [508, 9] on span "Pages" at bounding box center [502, 8] width 23 height 7
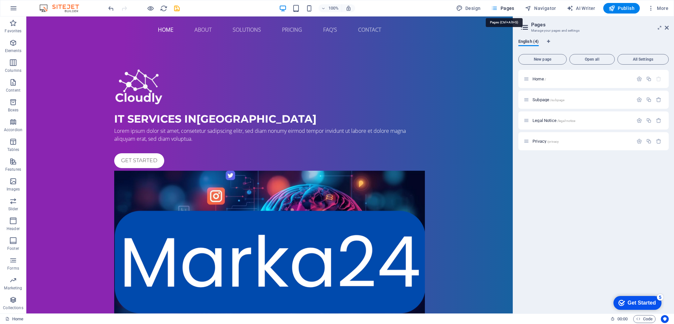
click at [508, 9] on span "Pages" at bounding box center [502, 8] width 23 height 7
click at [554, 58] on span "New page" at bounding box center [542, 59] width 42 height 4
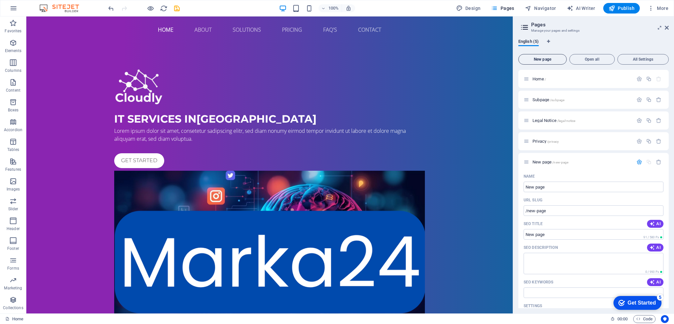
click at [554, 57] on span "New page" at bounding box center [542, 59] width 42 height 4
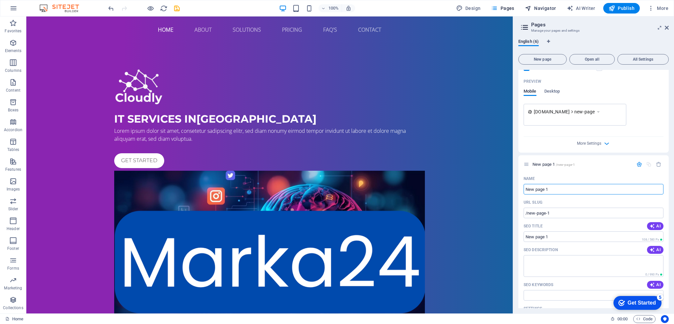
click at [549, 10] on span "Navigator" at bounding box center [540, 8] width 31 height 7
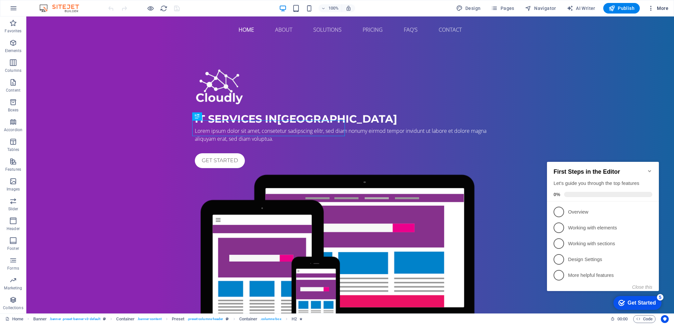
click at [659, 13] on button "More" at bounding box center [658, 8] width 26 height 11
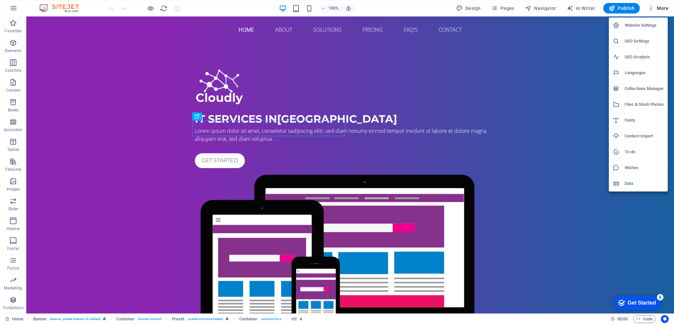
click at [642, 28] on h6 "Website Settings" at bounding box center [644, 25] width 39 height 8
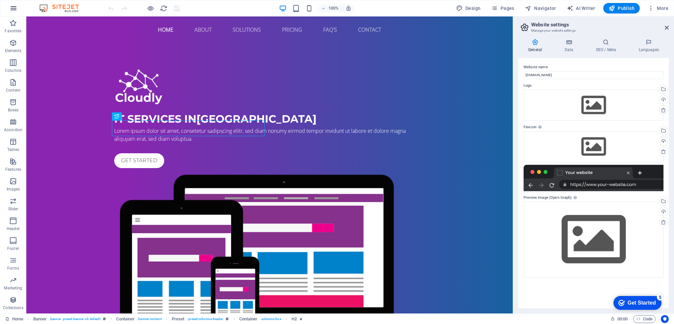
click at [11, 7] on icon "button" at bounding box center [14, 8] width 8 height 8
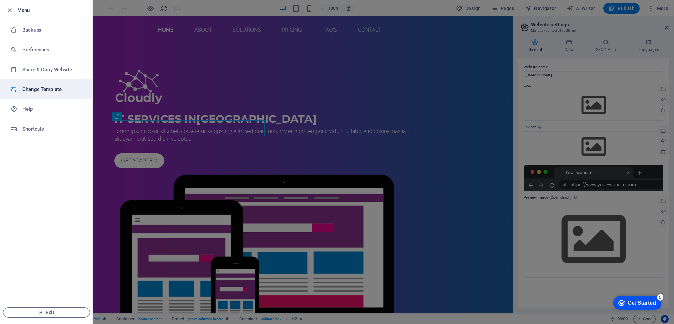
click at [25, 82] on li "Change Template" at bounding box center [46, 89] width 92 height 20
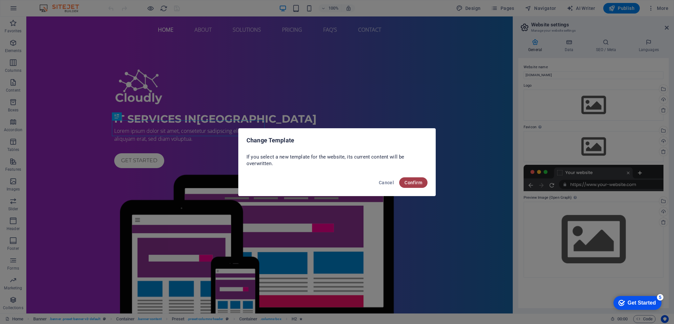
click at [408, 181] on span "Confirm" at bounding box center [413, 182] width 18 height 5
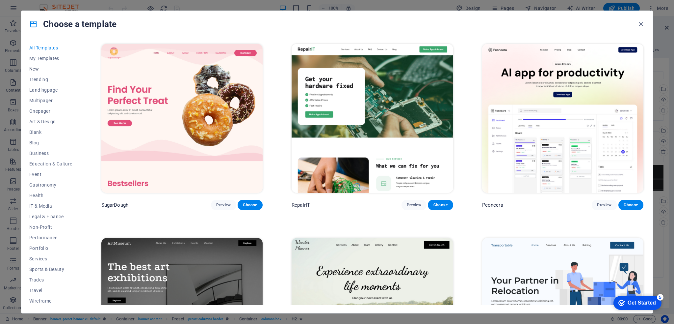
click at [37, 72] on button "New" at bounding box center [50, 69] width 43 height 11
click at [34, 79] on span "Trending" at bounding box center [50, 79] width 43 height 5
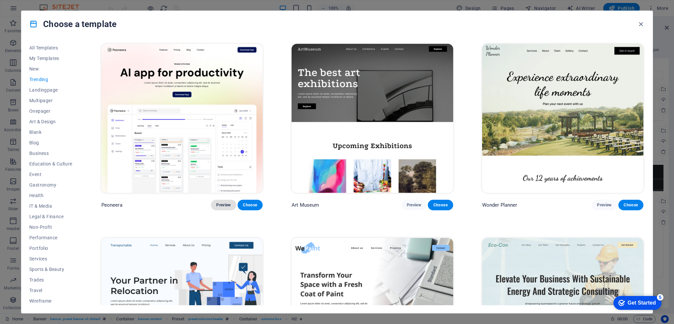
click at [225, 205] on span "Preview" at bounding box center [223, 204] width 14 height 5
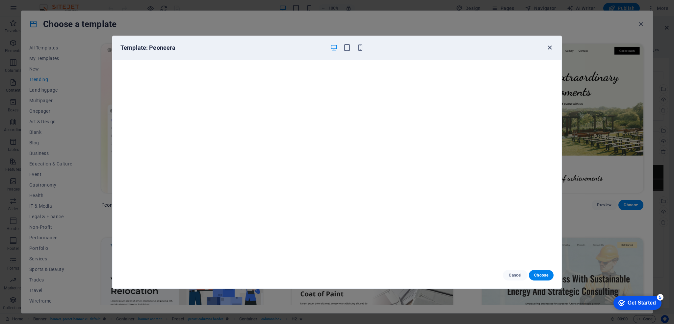
click at [552, 48] on icon "button" at bounding box center [550, 48] width 8 height 8
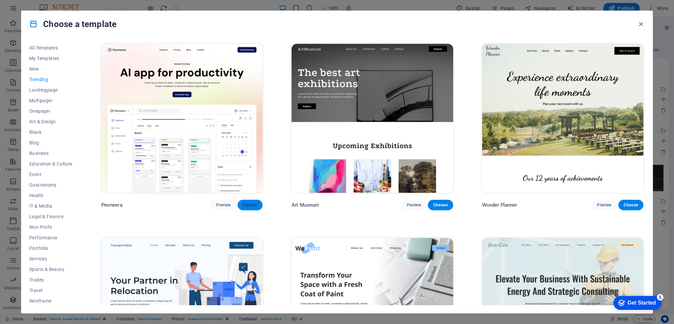
click at [247, 204] on span "Choose" at bounding box center [250, 204] width 14 height 5
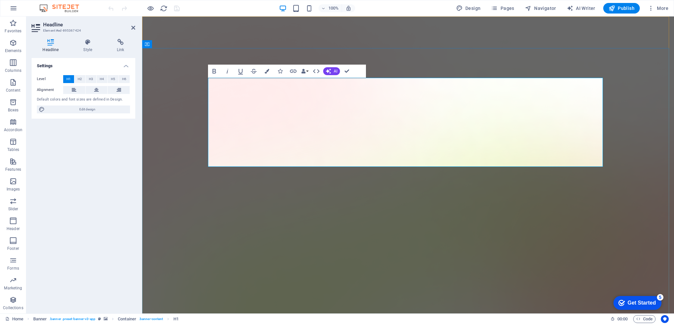
drag, startPoint x: 437, startPoint y: 158, endPoint x: 330, endPoint y: 91, distance: 126.2
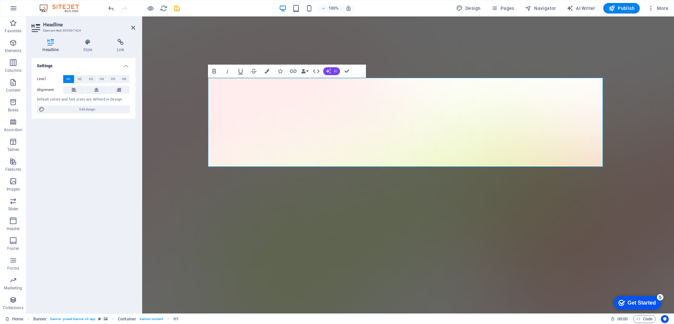
click at [337, 69] on button "AI" at bounding box center [331, 71] width 17 height 8
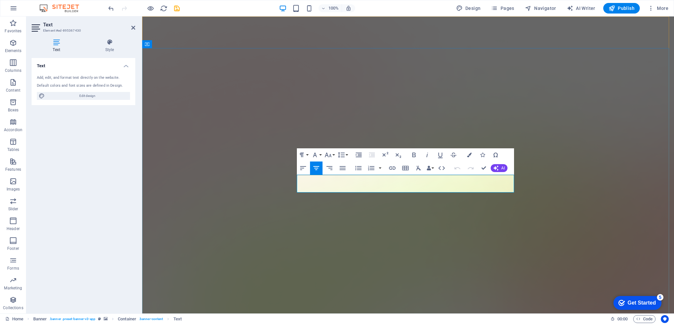
drag, startPoint x: 384, startPoint y: 176, endPoint x: 380, endPoint y: 179, distance: 5.2
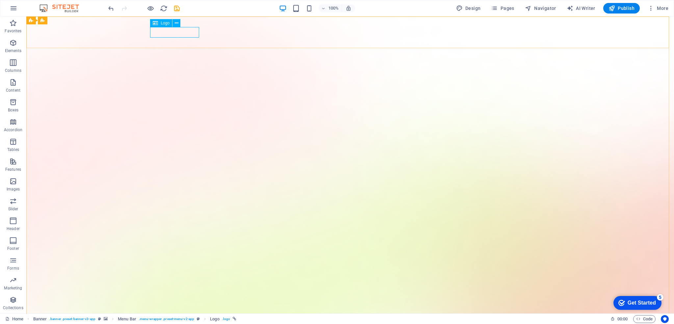
drag, startPoint x: 161, startPoint y: 26, endPoint x: 124, endPoint y: 28, distance: 36.3
click at [161, 26] on div "Logo" at bounding box center [161, 23] width 22 height 8
click at [160, 23] on div "Logo" at bounding box center [161, 23] width 22 height 8
click at [176, 22] on icon at bounding box center [177, 23] width 4 height 7
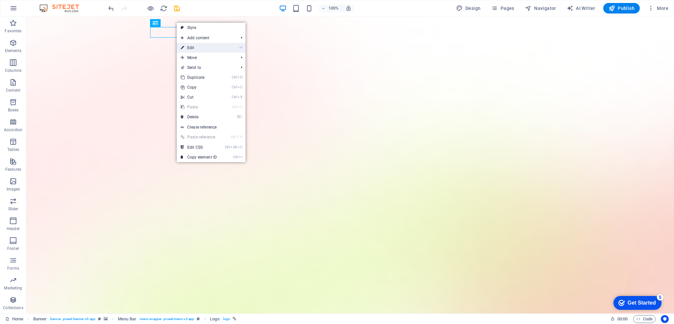
click at [200, 47] on link "⏎ Edit" at bounding box center [199, 48] width 44 height 10
select select "px"
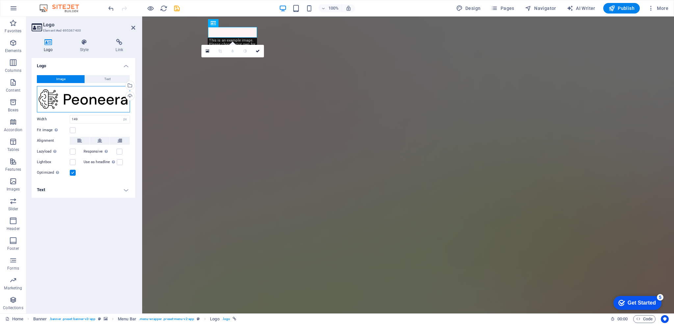
click at [95, 106] on div "Drag files here, click to choose files or select files from Files or our free s…" at bounding box center [83, 99] width 93 height 26
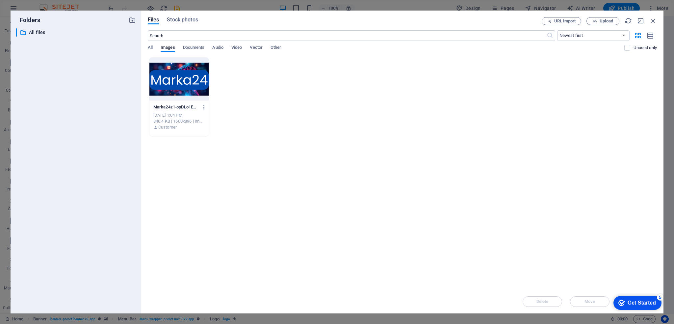
click at [185, 84] on div at bounding box center [178, 79] width 59 height 43
click at [185, 84] on div "1" at bounding box center [178, 79] width 59 height 43
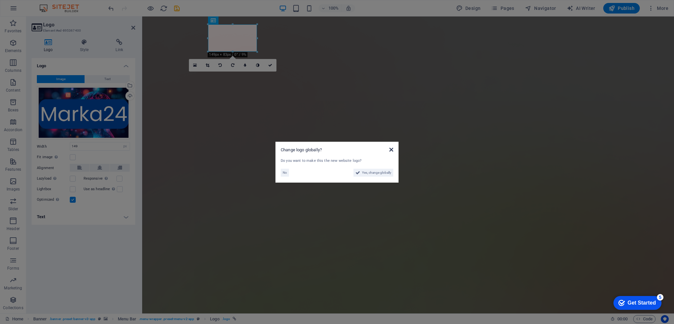
click at [391, 149] on icon at bounding box center [391, 149] width 4 height 5
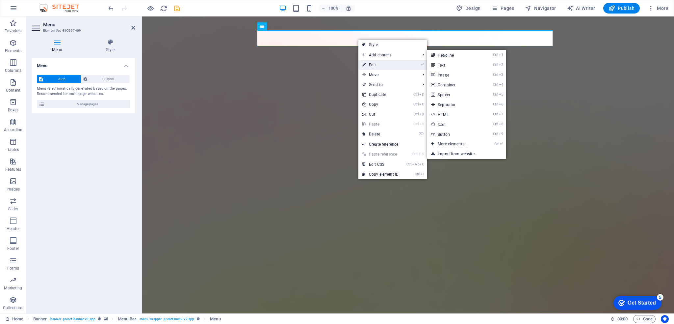
click at [368, 63] on link "⏎ Edit" at bounding box center [380, 65] width 44 height 10
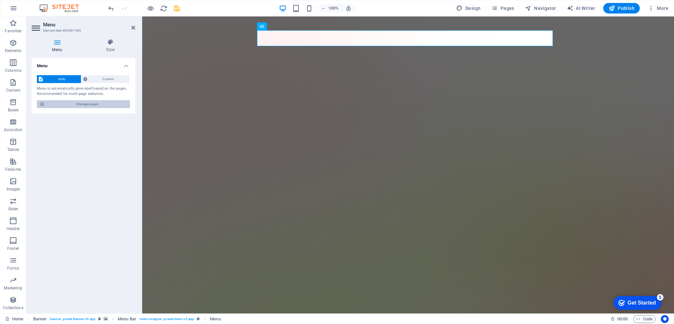
click at [84, 103] on span "Manage pages" at bounding box center [87, 104] width 81 height 8
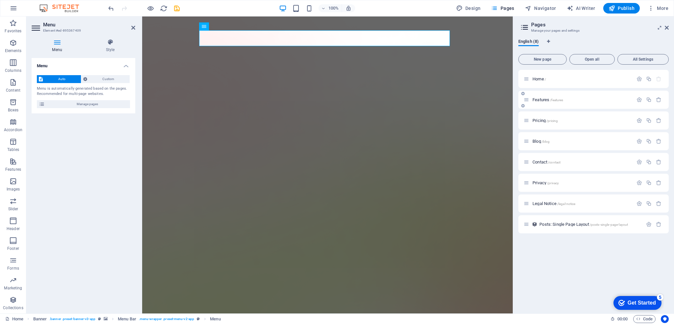
click at [546, 98] on span "Features /features" at bounding box center [548, 99] width 31 height 5
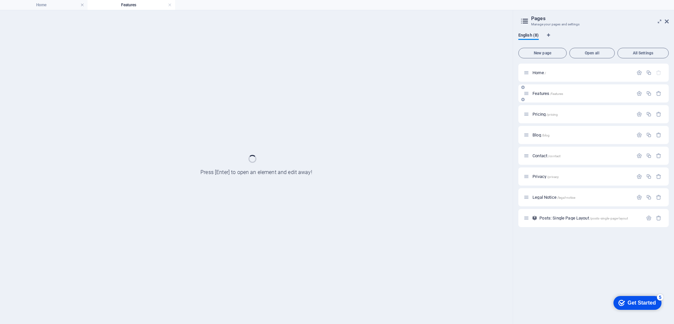
click at [546, 98] on div "Features /features" at bounding box center [593, 93] width 150 height 18
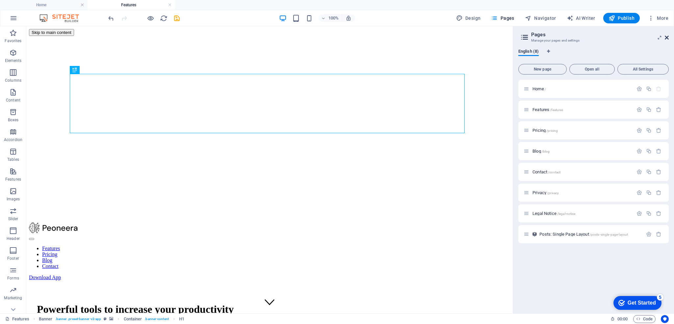
click at [668, 36] on icon at bounding box center [667, 37] width 4 height 5
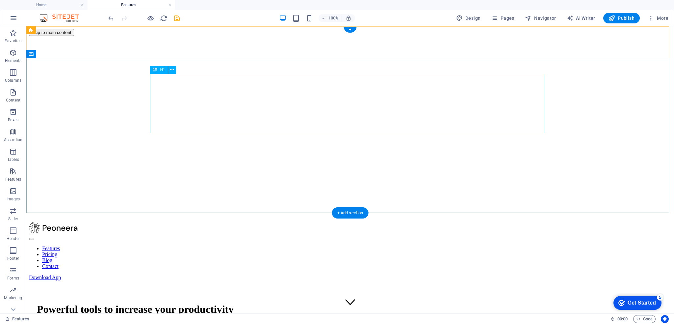
click at [305, 303] on div "Powerful tools to increase your productivity" at bounding box center [350, 309] width 627 height 12
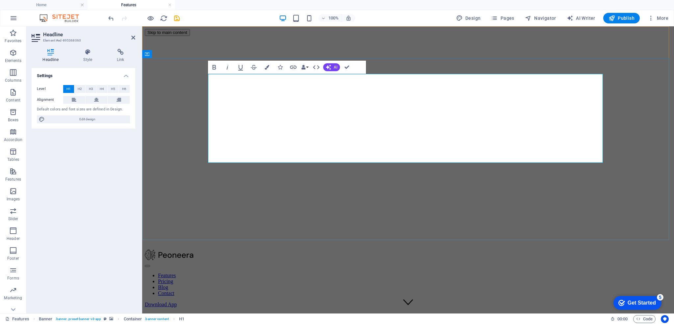
drag, startPoint x: 442, startPoint y: 147, endPoint x: 246, endPoint y: 114, distance: 198.6
click at [80, 89] on span "H2" at bounding box center [80, 89] width 4 height 8
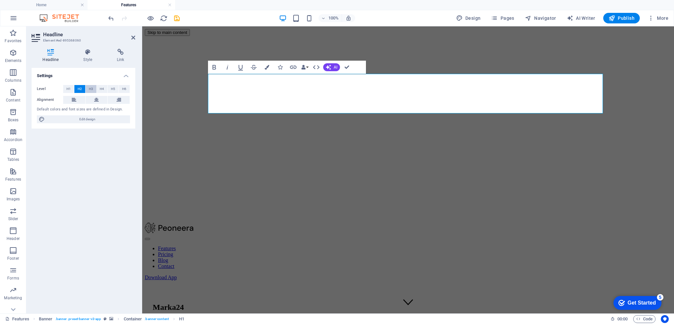
click at [90, 87] on span "H3" at bounding box center [91, 89] width 4 height 8
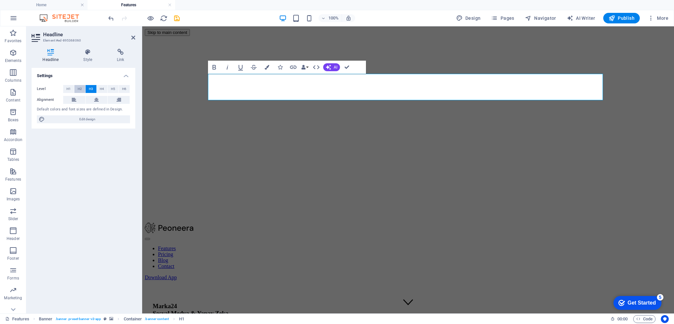
click at [83, 88] on button "H2" at bounding box center [79, 89] width 11 height 8
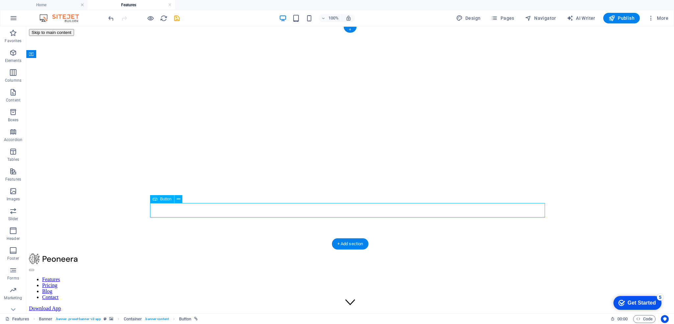
select select "px"
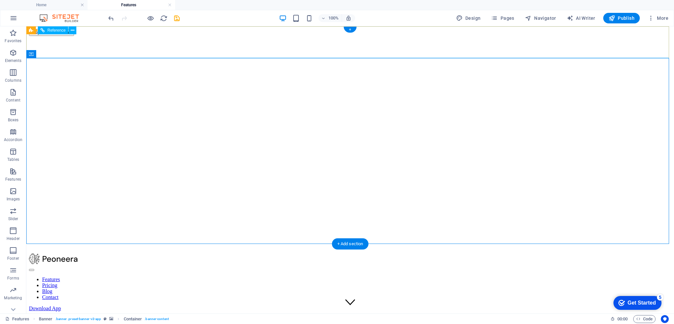
click at [175, 253] on div at bounding box center [350, 259] width 642 height 12
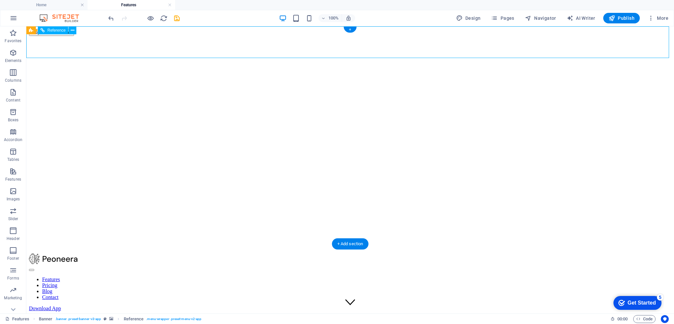
click at [161, 253] on div at bounding box center [350, 259] width 642 height 12
click at [159, 253] on div at bounding box center [350, 259] width 642 height 12
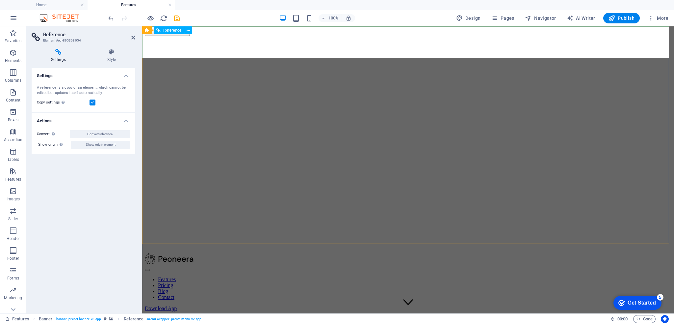
click at [215, 253] on div at bounding box center [408, 259] width 527 height 12
drag, startPoint x: 215, startPoint y: 39, endPoint x: 203, endPoint y: 42, distance: 12.6
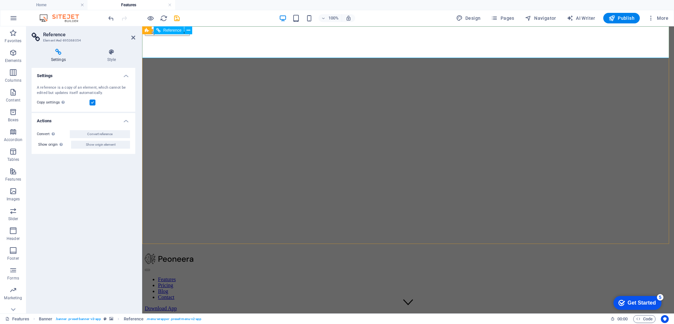
click at [215, 253] on div at bounding box center [408, 259] width 527 height 12
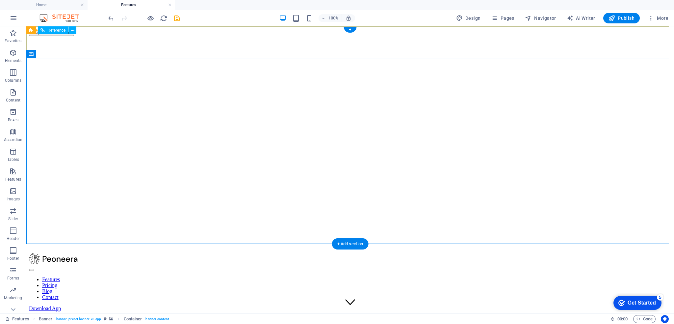
click at [165, 253] on div at bounding box center [350, 259] width 642 height 12
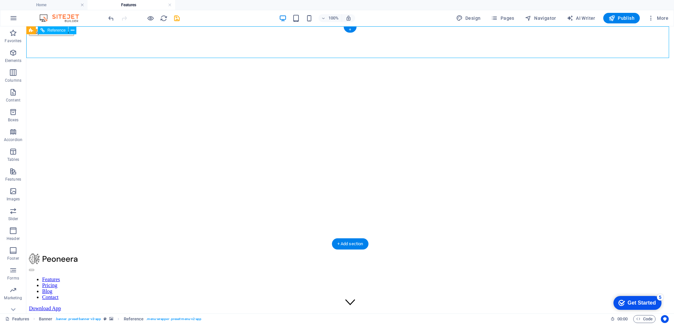
click at [174, 253] on div at bounding box center [350, 259] width 642 height 12
drag, startPoint x: 174, startPoint y: 42, endPoint x: 59, endPoint y: 42, distance: 115.8
click at [174, 253] on div at bounding box center [350, 259] width 642 height 12
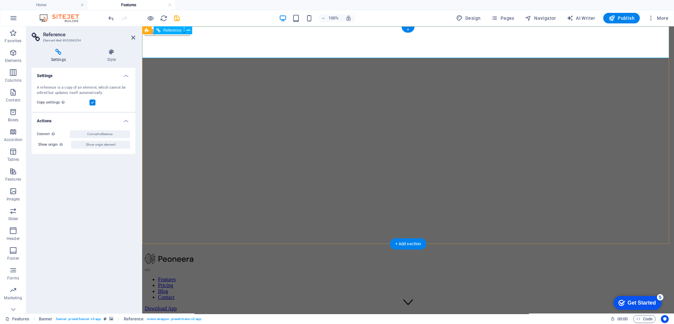
click at [219, 253] on div at bounding box center [408, 259] width 527 height 12
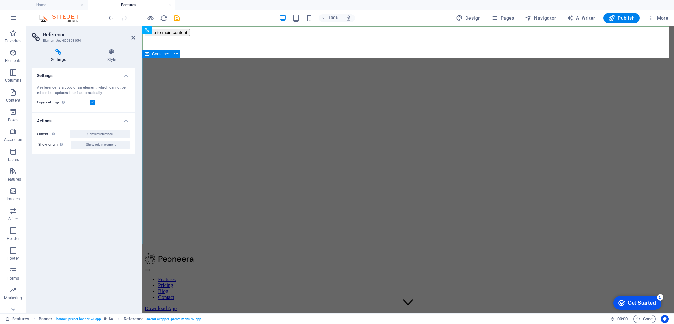
drag, startPoint x: 581, startPoint y: 140, endPoint x: 569, endPoint y: 126, distance: 18.2
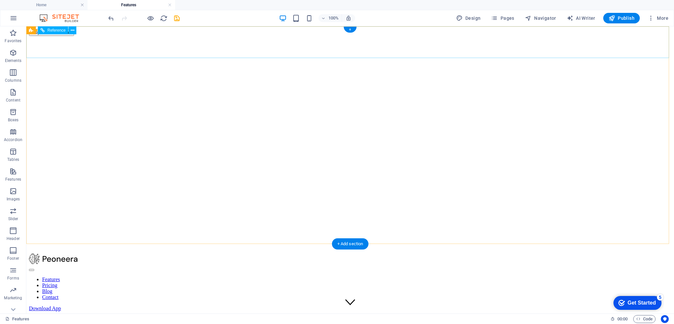
click at [154, 253] on div at bounding box center [350, 259] width 642 height 12
click at [169, 253] on div at bounding box center [350, 259] width 642 height 12
click at [306, 276] on nav "Features Pricing Blog Contact" at bounding box center [350, 288] width 642 height 24
click at [353, 30] on div "+" at bounding box center [350, 30] width 13 height 6
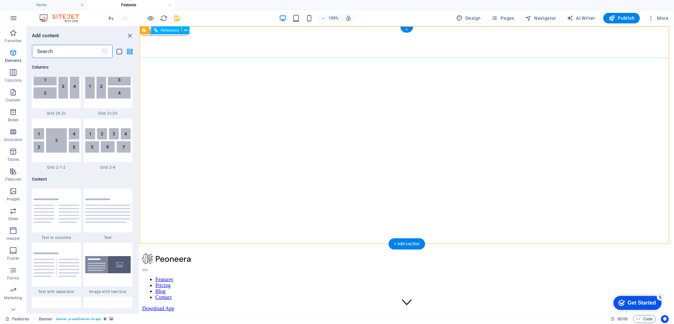
scroll to position [1152, 0]
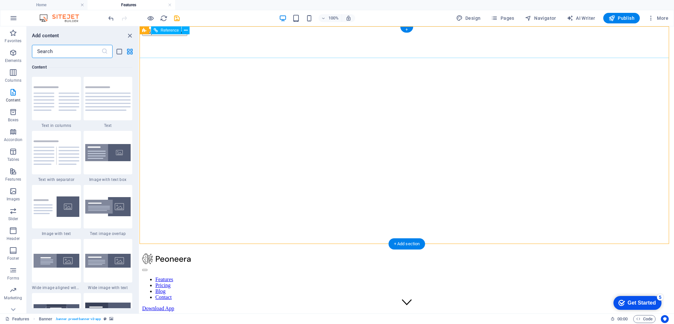
click at [237, 253] on div at bounding box center [406, 259] width 529 height 12
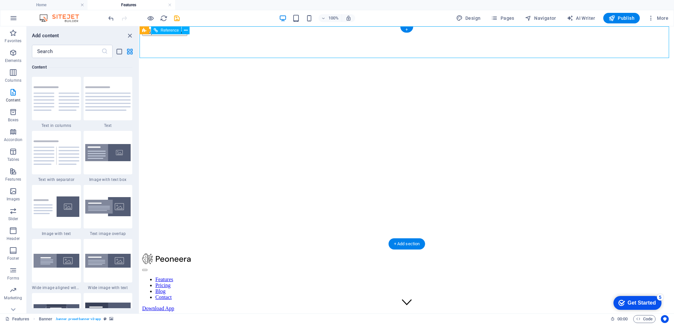
click at [237, 253] on div at bounding box center [406, 259] width 529 height 12
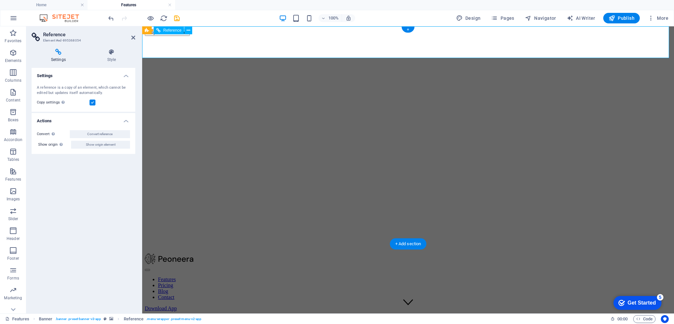
click at [211, 253] on div at bounding box center [408, 259] width 527 height 12
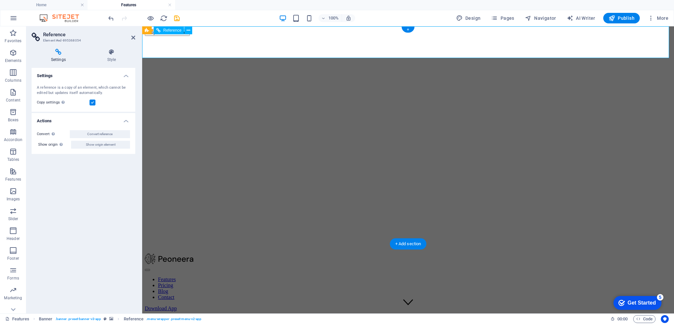
click at [214, 253] on div at bounding box center [408, 259] width 527 height 12
click at [113, 57] on h4 "Style" at bounding box center [111, 56] width 47 height 14
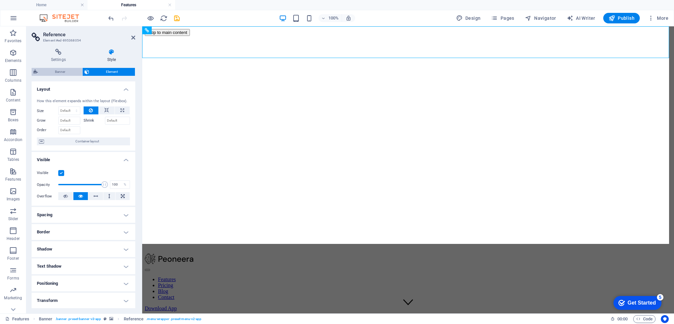
click at [57, 71] on span "Banner" at bounding box center [60, 72] width 40 height 8
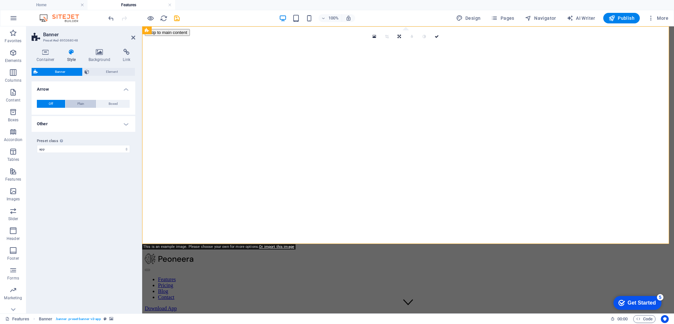
click at [78, 104] on span "Plain" at bounding box center [80, 104] width 7 height 8
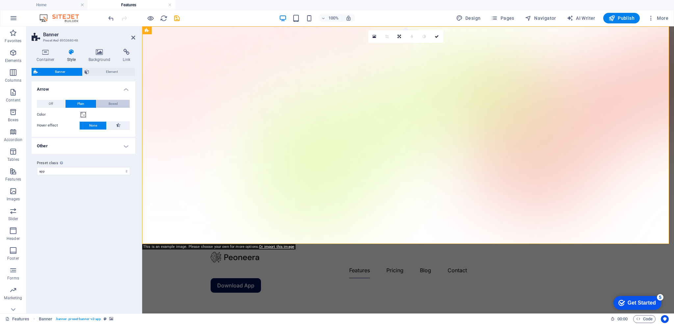
click at [109, 101] on span "Boxed" at bounding box center [113, 104] width 9 height 8
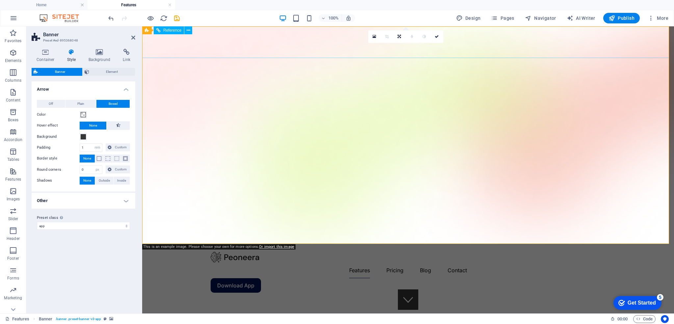
click at [232, 251] on div at bounding box center [408, 256] width 395 height 11
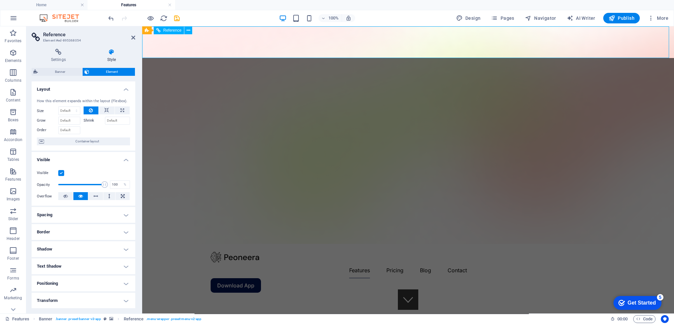
click at [232, 251] on div at bounding box center [408, 256] width 395 height 11
click at [223, 251] on div at bounding box center [408, 256] width 395 height 11
click at [222, 251] on div at bounding box center [408, 256] width 395 height 11
click at [215, 251] on div at bounding box center [408, 256] width 395 height 11
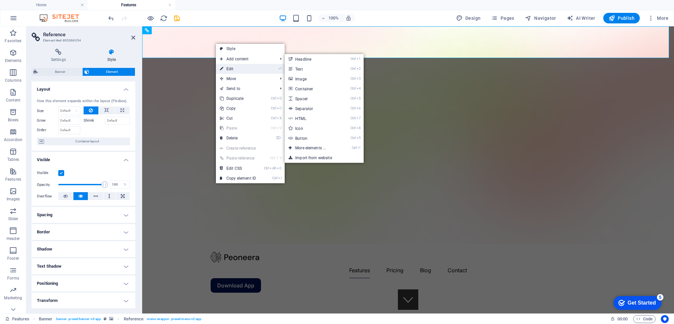
click at [231, 68] on link "⏎ Edit" at bounding box center [238, 69] width 44 height 10
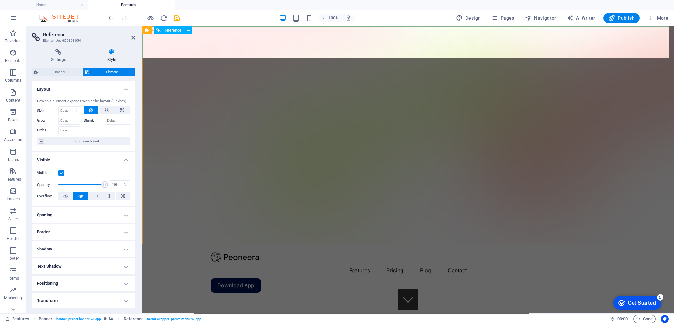
drag, startPoint x: 220, startPoint y: 45, endPoint x: 214, endPoint y: 44, distance: 6.1
click at [220, 251] on div at bounding box center [408, 256] width 395 height 11
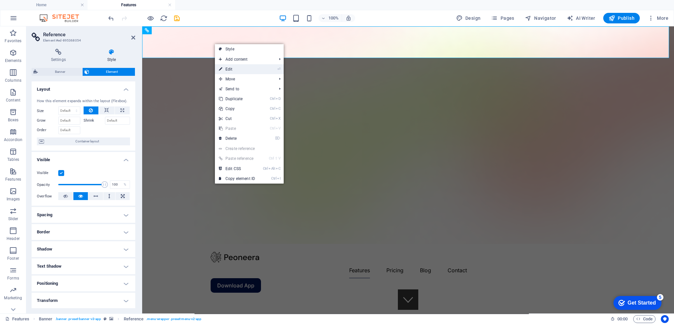
click at [235, 66] on link "⏎ Edit" at bounding box center [237, 69] width 44 height 10
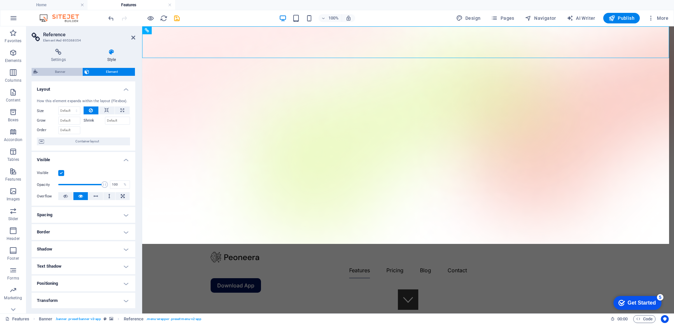
click at [61, 71] on span "Banner" at bounding box center [60, 72] width 40 height 8
select select "rem"
select select "px"
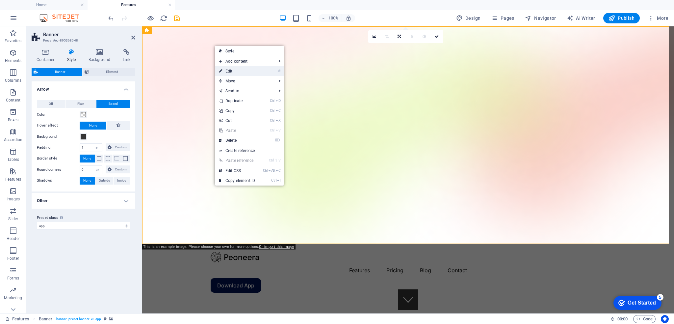
click at [237, 71] on link "⏎ Edit" at bounding box center [237, 71] width 44 height 10
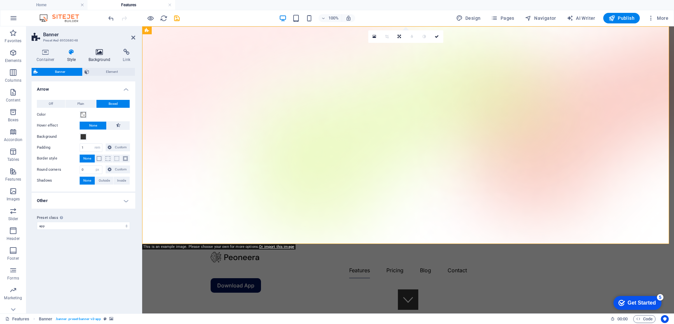
click at [97, 60] on h4 "Background" at bounding box center [101, 56] width 35 height 14
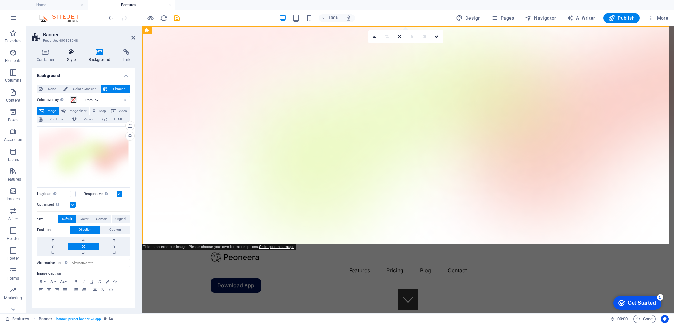
click at [73, 58] on h4 "Style" at bounding box center [72, 56] width 21 height 14
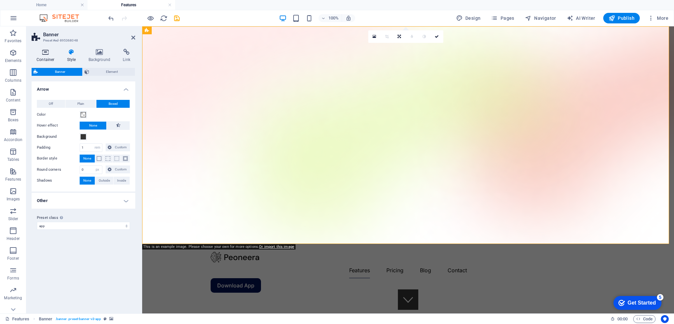
click at [45, 58] on h4 "Container" at bounding box center [47, 56] width 31 height 14
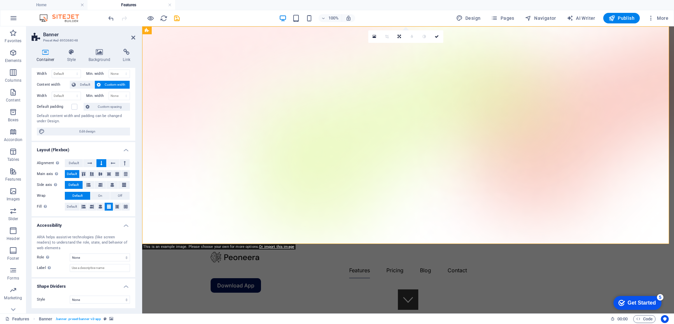
scroll to position [0, 0]
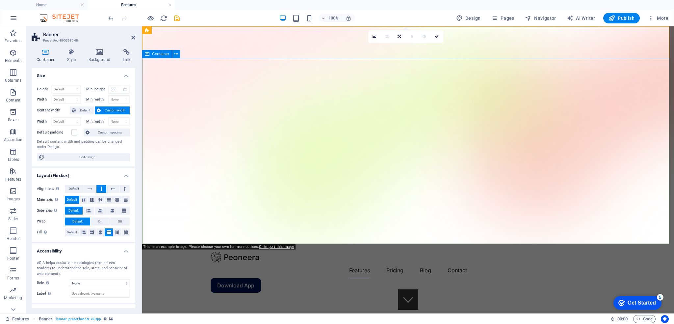
click at [220, 251] on div at bounding box center [408, 256] width 395 height 11
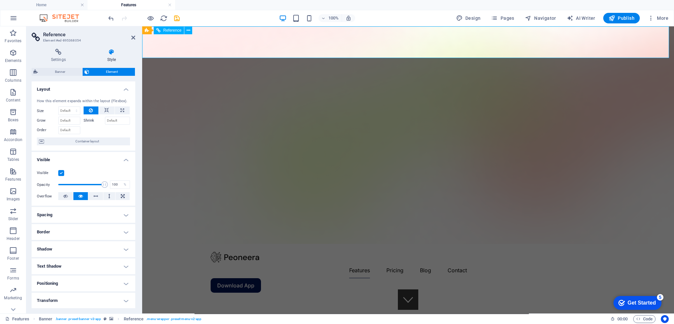
click at [220, 251] on div at bounding box center [408, 256] width 395 height 11
click at [388, 262] on nav "Features Pricing Blog Contact" at bounding box center [408, 270] width 395 height 16
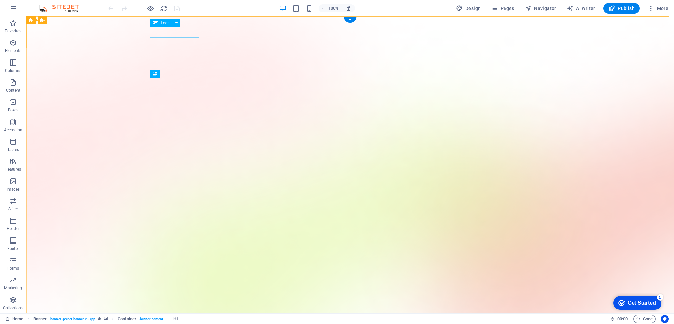
click at [164, 25] on span "Logo" at bounding box center [165, 23] width 9 height 4
click at [176, 22] on icon at bounding box center [177, 23] width 4 height 7
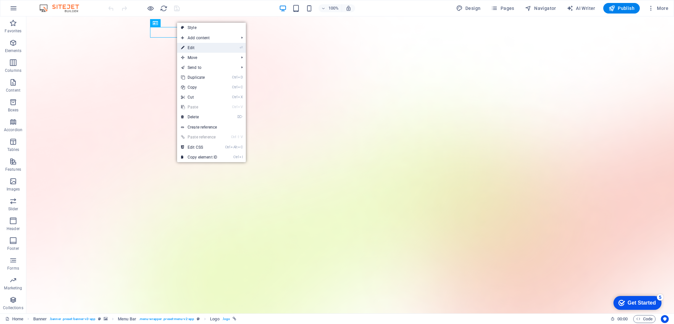
click at [197, 46] on link "⏎ Edit" at bounding box center [199, 48] width 44 height 10
select select "px"
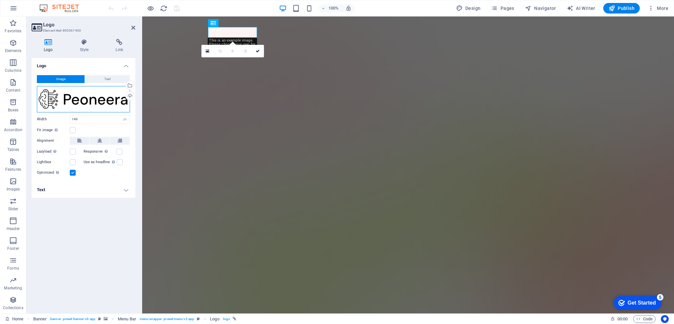
click at [75, 101] on div "Drag files here, click to choose files or select files from Files or our free s…" at bounding box center [83, 99] width 93 height 26
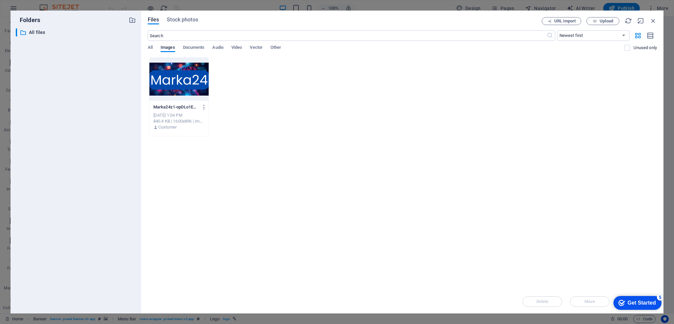
click at [162, 78] on div at bounding box center [178, 79] width 59 height 43
click at [162, 78] on div "1" at bounding box center [178, 79] width 59 height 43
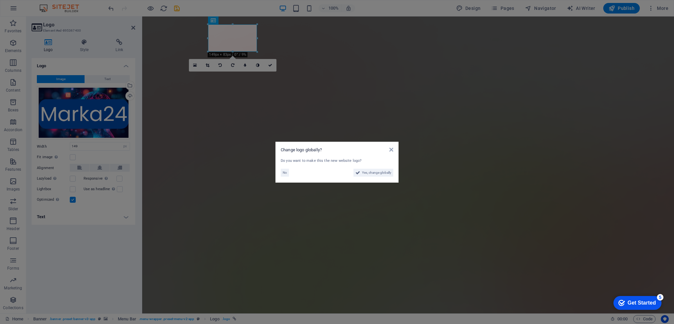
click at [391, 116] on aside "Change logo globally? Do you want to make this the new website logo? No Yes, ch…" at bounding box center [337, 162] width 674 height 324
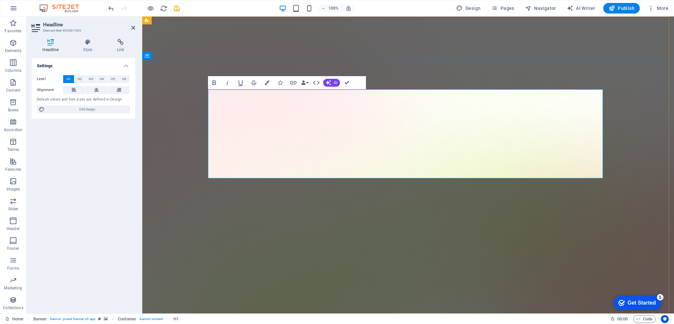
drag, startPoint x: 351, startPoint y: 104, endPoint x: 268, endPoint y: 112, distance: 84.2
click at [82, 78] on button "H2" at bounding box center [79, 79] width 11 height 8
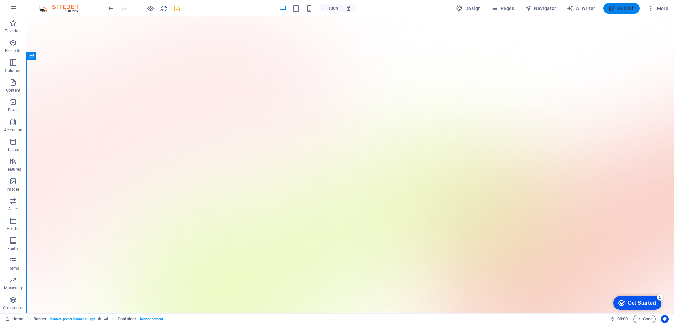
click at [629, 8] on span "Publish" at bounding box center [622, 8] width 26 height 7
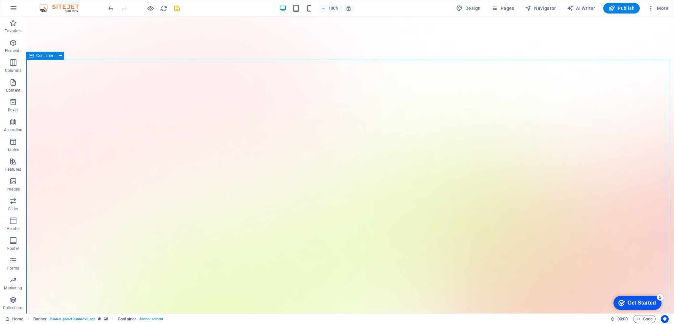
scroll to position [99, 0]
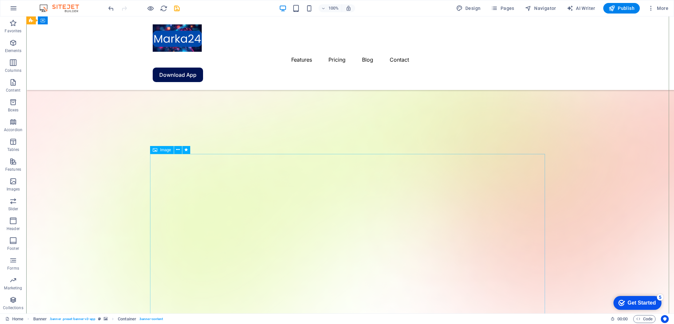
select select "%"
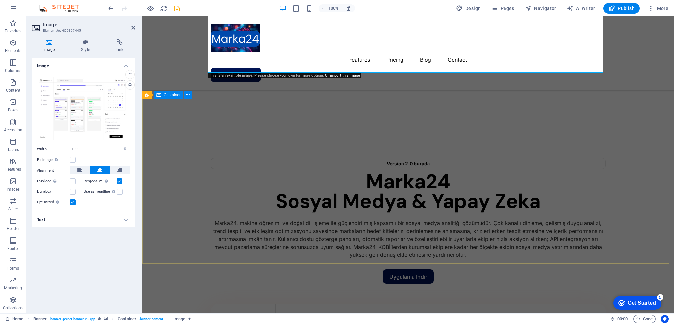
scroll to position [625, 0]
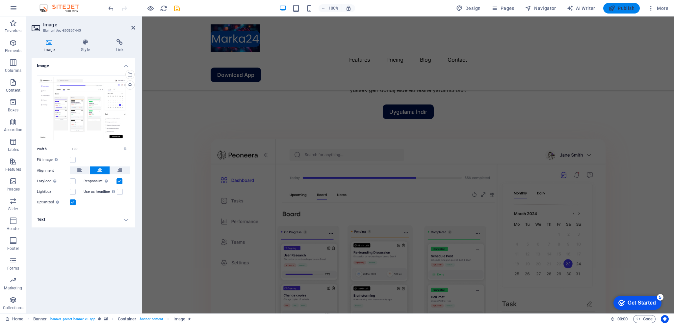
click at [618, 8] on span "Publish" at bounding box center [622, 8] width 26 height 7
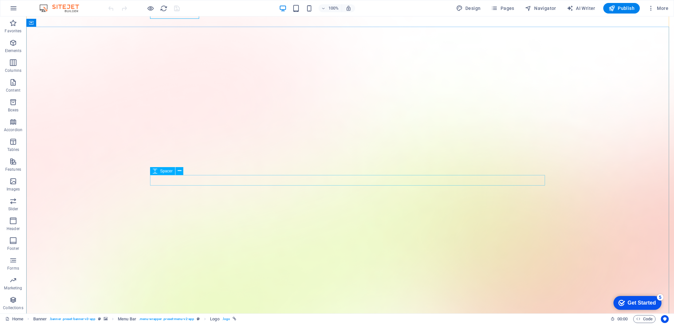
scroll to position [66, 0]
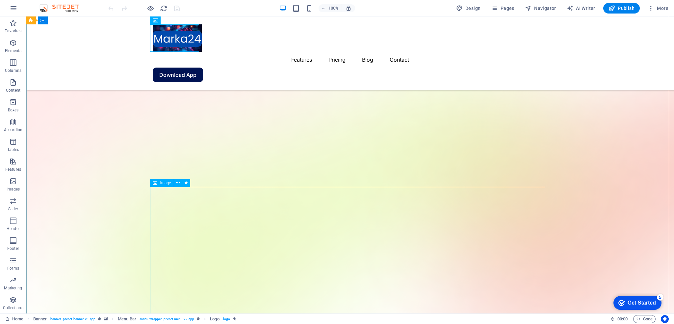
select select "%"
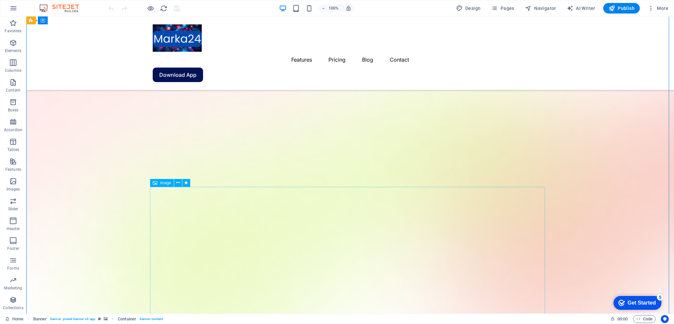
select select "%"
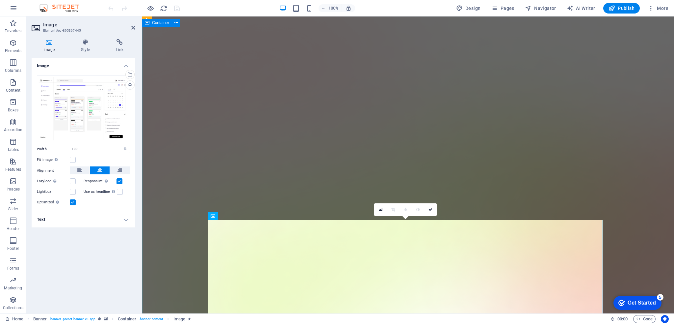
scroll to position [0, 0]
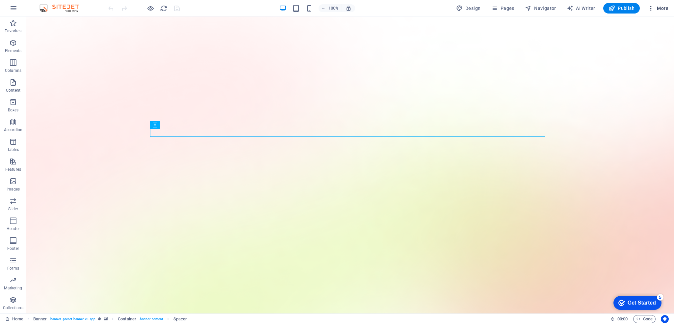
click at [653, 11] on icon "button" at bounding box center [651, 8] width 7 height 7
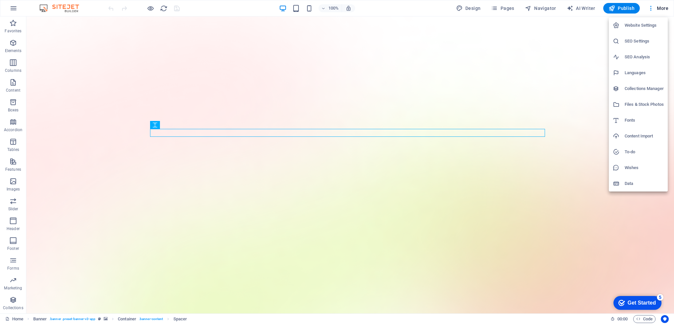
click at [647, 22] on h6 "Website Settings" at bounding box center [644, 25] width 39 height 8
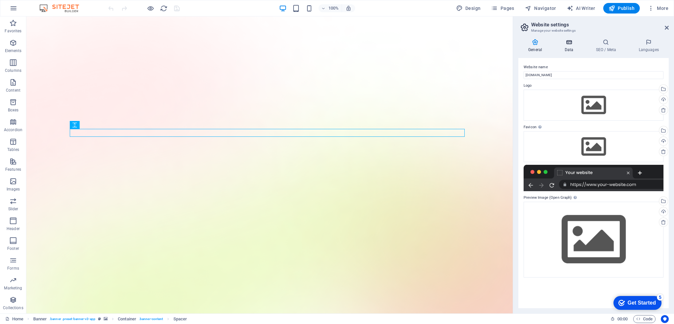
click at [562, 39] on icon at bounding box center [569, 42] width 29 height 7
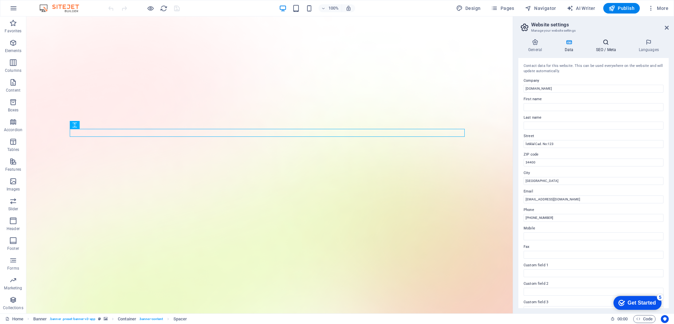
click at [602, 49] on h4 "SEO / Meta" at bounding box center [607, 46] width 43 height 14
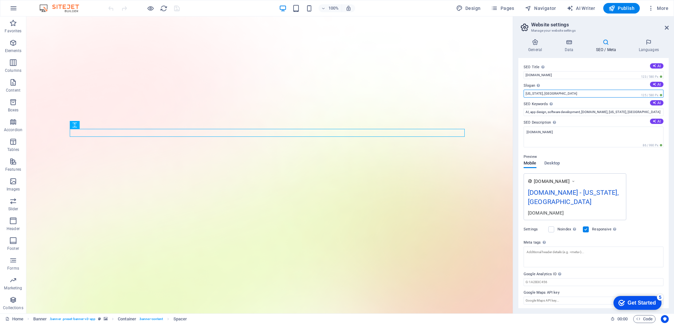
drag, startPoint x: 556, startPoint y: 93, endPoint x: 523, endPoint y: 87, distance: 32.9
click at [523, 87] on div "SEO Title The title of your website - make it something that stands out in sear…" at bounding box center [593, 183] width 150 height 250
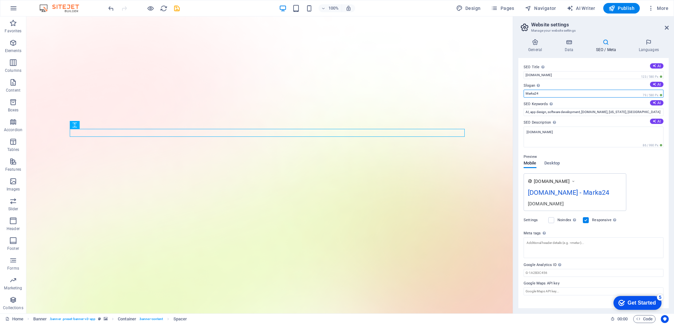
type input "Marka24"
click at [545, 247] on textarea "Meta tags Enter HTML code here that will be placed inside the tags of your webs…" at bounding box center [594, 247] width 140 height 21
paste textarea "Marka24 — Yapay zeka destekli sosyal medya analitiği: gerçek zamanlı içgörüler,…"
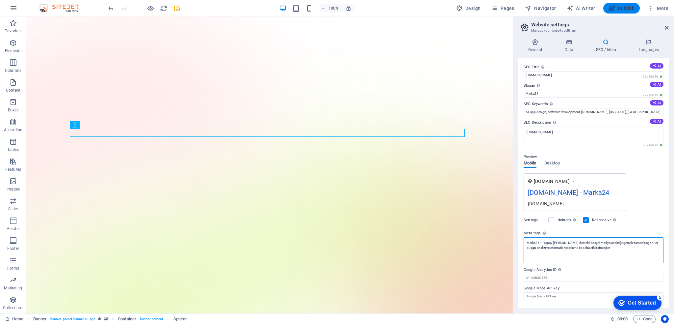
type textarea "Marka24 — Yapay zeka destekli sosyal medya analitiği: gerçek zamanlı içgörüler,…"
click at [617, 7] on body "marka24.com Home Favorites Elements Columns Content Boxes Accordion Tables Feat…" at bounding box center [337, 162] width 674 height 324
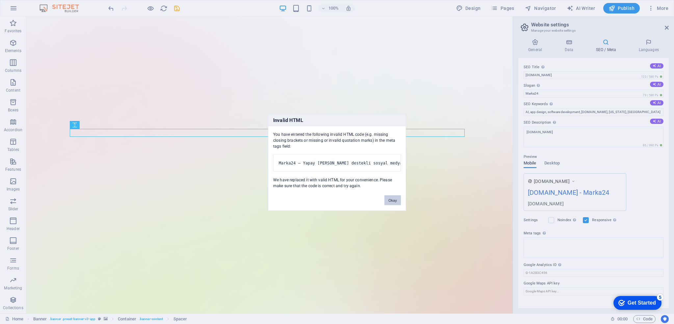
click at [395, 205] on button "Okay" at bounding box center [392, 200] width 16 height 10
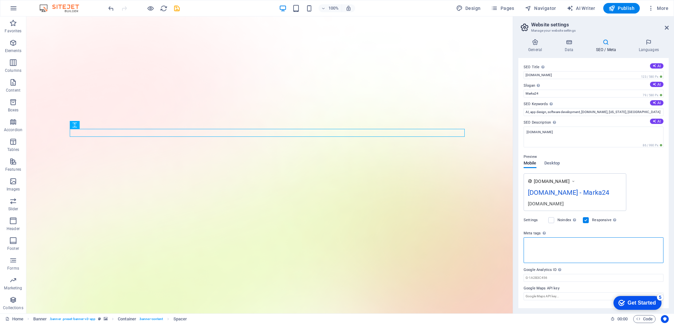
click at [547, 247] on textarea "Meta tags Enter HTML code here that will be placed inside the tags of your webs…" at bounding box center [594, 250] width 140 height 26
click at [546, 240] on textarea "Meta tags Enter HTML code here that will be placed inside the tags of your webs…" at bounding box center [594, 247] width 140 height 21
paste textarea "Marka24 — Yapay zeka destekli sosyal medya analitiği: gerçek zamanlı içgörüler,…"
click at [541, 241] on textarea "Marka24 — Yapay zeka destekli sosyal medya analitiği: gerçek zamanlı içgörüler,…" at bounding box center [594, 250] width 140 height 26
type textarea "Marka24 — Yapay zeka destekli sosyal medya analitiği: gerçek zamanlı içgörüler,…"
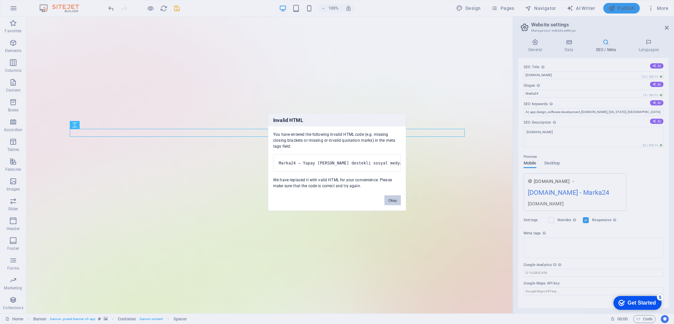
click at [620, 10] on body "marka24.com Home Favorites Elements Columns Content Boxes Accordion Tables Feat…" at bounding box center [337, 162] width 674 height 324
drag, startPoint x: 392, startPoint y: 206, endPoint x: 430, endPoint y: 203, distance: 38.0
click at [392, 205] on button "Okay" at bounding box center [392, 200] width 16 height 10
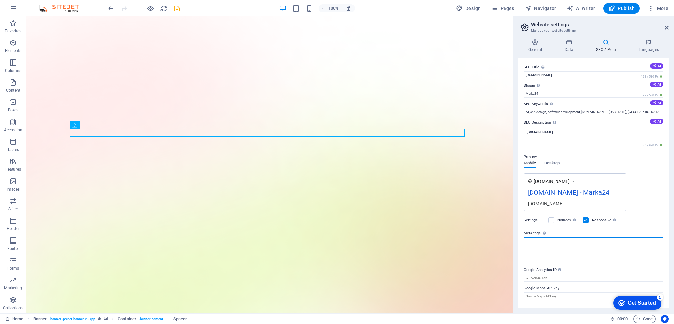
click at [579, 248] on textarea "Meta tags Enter HTML code here that will be placed inside the tags of your webs…" at bounding box center [594, 250] width 140 height 26
paste textarea "Marka24 — Yapay zeka destekli sosyal medya analitiği: gerçek zamanlı içgörüler,…"
drag, startPoint x: 543, startPoint y: 243, endPoint x: 518, endPoint y: 241, distance: 25.1
click at [518, 241] on div "SEO Title The title of your website - make it something that stands out in sear…" at bounding box center [593, 183] width 150 height 250
type textarea "Yapay zeka destekli sosyal medya analitiği: gerçek zamanlı içgörüler, duygu ana…"
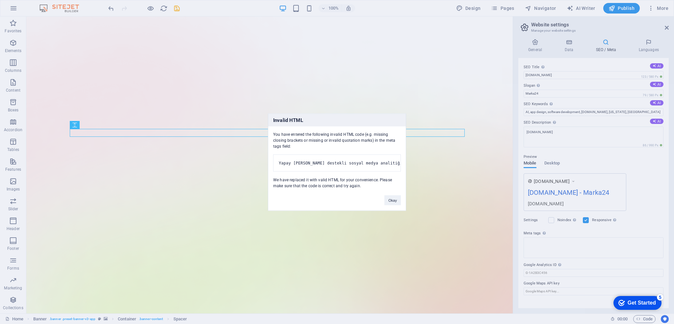
click at [607, 271] on body "marka24.com Home Favorites Elements Columns Content Boxes Accordion Tables Feat…" at bounding box center [337, 162] width 674 height 324
drag, startPoint x: 396, startPoint y: 201, endPoint x: 388, endPoint y: 188, distance: 15.4
click at [396, 201] on button "Okay" at bounding box center [392, 200] width 16 height 10
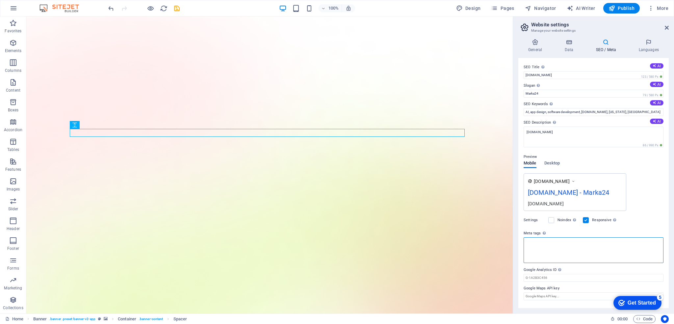
drag, startPoint x: 550, startPoint y: 248, endPoint x: 559, endPoint y: 242, distance: 11.5
click at [550, 248] on textarea "Meta tags Enter HTML code here that will be placed inside the tags of your webs…" at bounding box center [594, 250] width 140 height 26
click at [578, 243] on textarea "Meta tags Enter HTML code here that will be placed inside the tags of your webs…" at bounding box center [594, 250] width 140 height 26
click at [643, 303] on div "Get Started" at bounding box center [642, 302] width 28 height 6
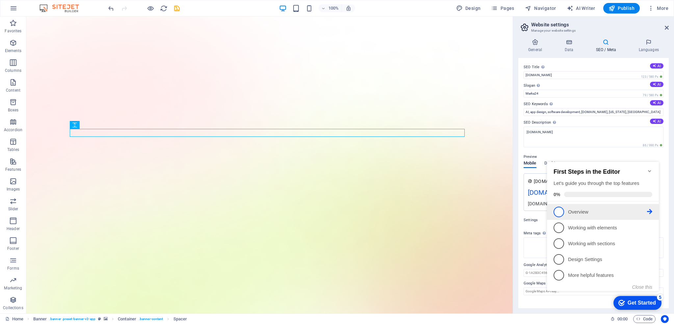
click at [579, 211] on p "Overview - incomplete" at bounding box center [607, 211] width 79 height 7
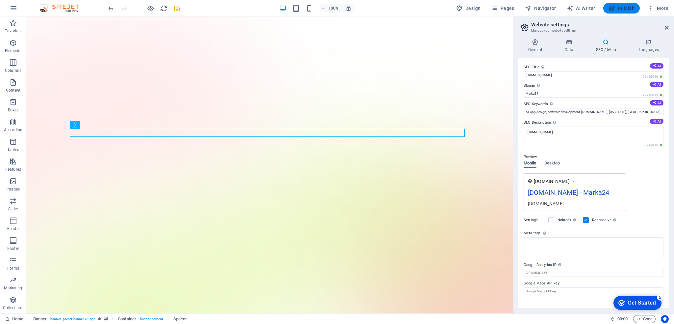
click at [617, 7] on span "Publish" at bounding box center [622, 8] width 26 height 7
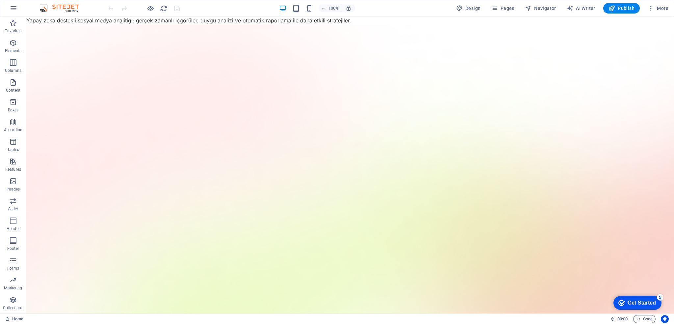
click at [651, 9] on icon "button" at bounding box center [651, 8] width 7 height 7
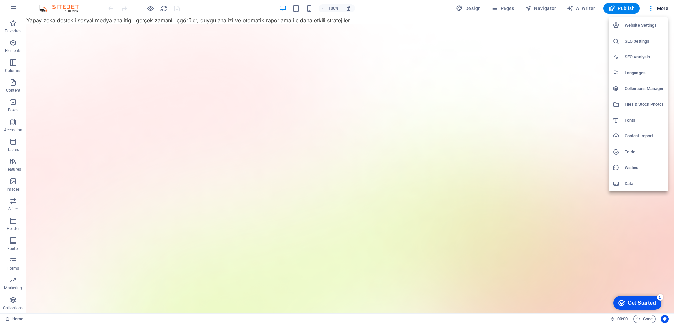
click at [645, 26] on h6 "Website Settings" at bounding box center [644, 25] width 39 height 8
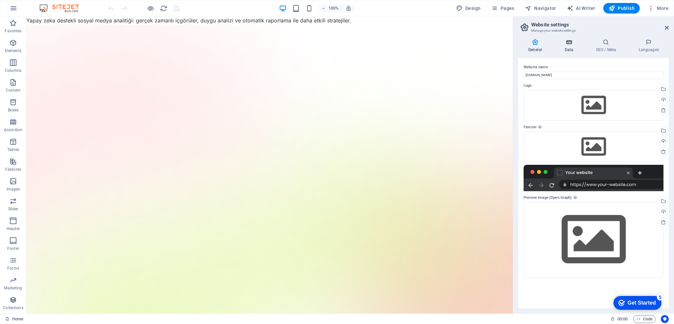
click at [570, 46] on h4 "Data" at bounding box center [570, 46] width 31 height 14
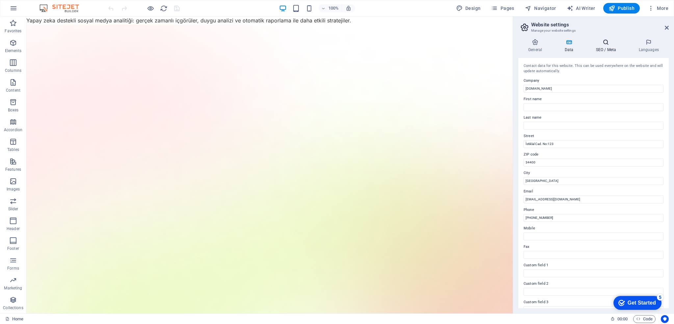
click at [601, 48] on h4 "SEO / Meta" at bounding box center [607, 46] width 43 height 14
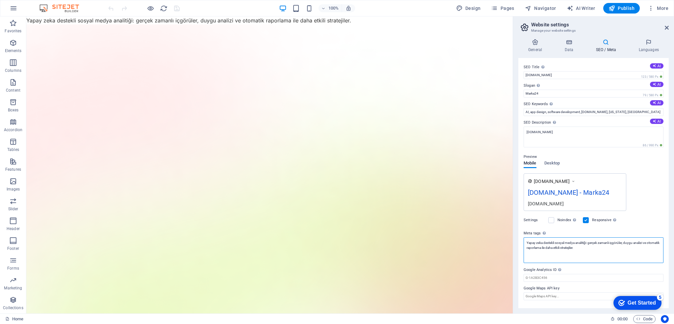
drag, startPoint x: 599, startPoint y: 247, endPoint x: 518, endPoint y: 229, distance: 83.3
click at [518, 229] on div "General Data SEO / Meta Languages Website name [DOMAIN_NAME] Logo Drag files he…" at bounding box center [593, 173] width 161 height 279
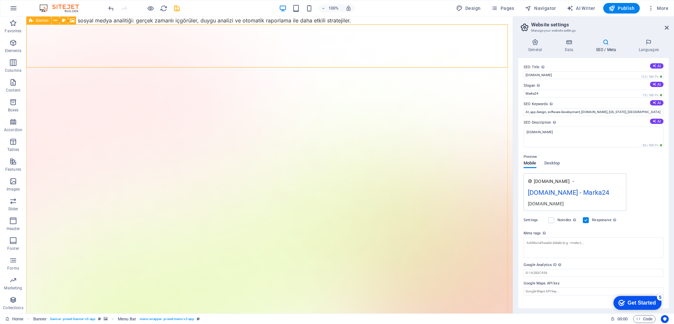
click at [32, 22] on icon at bounding box center [31, 20] width 4 height 8
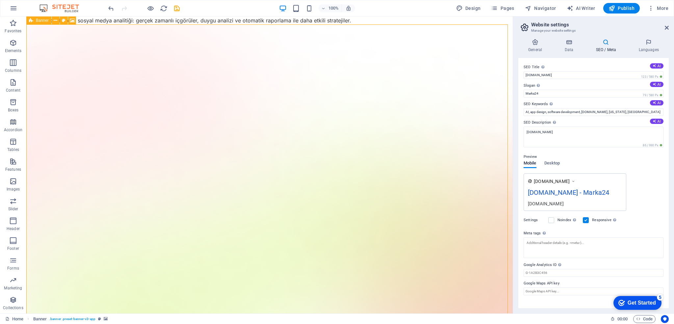
click at [32, 22] on icon at bounding box center [31, 20] width 4 height 8
select select "vh"
select select "header"
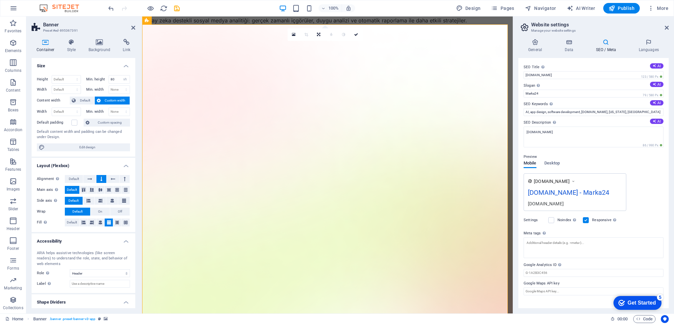
click at [603, 38] on div "General Data SEO / Meta Languages Website name [DOMAIN_NAME] Logo Drag files he…" at bounding box center [593, 173] width 161 height 279
click at [621, 12] on button "Publish" at bounding box center [621, 8] width 37 height 11
